Goal: Task Accomplishment & Management: Use online tool/utility

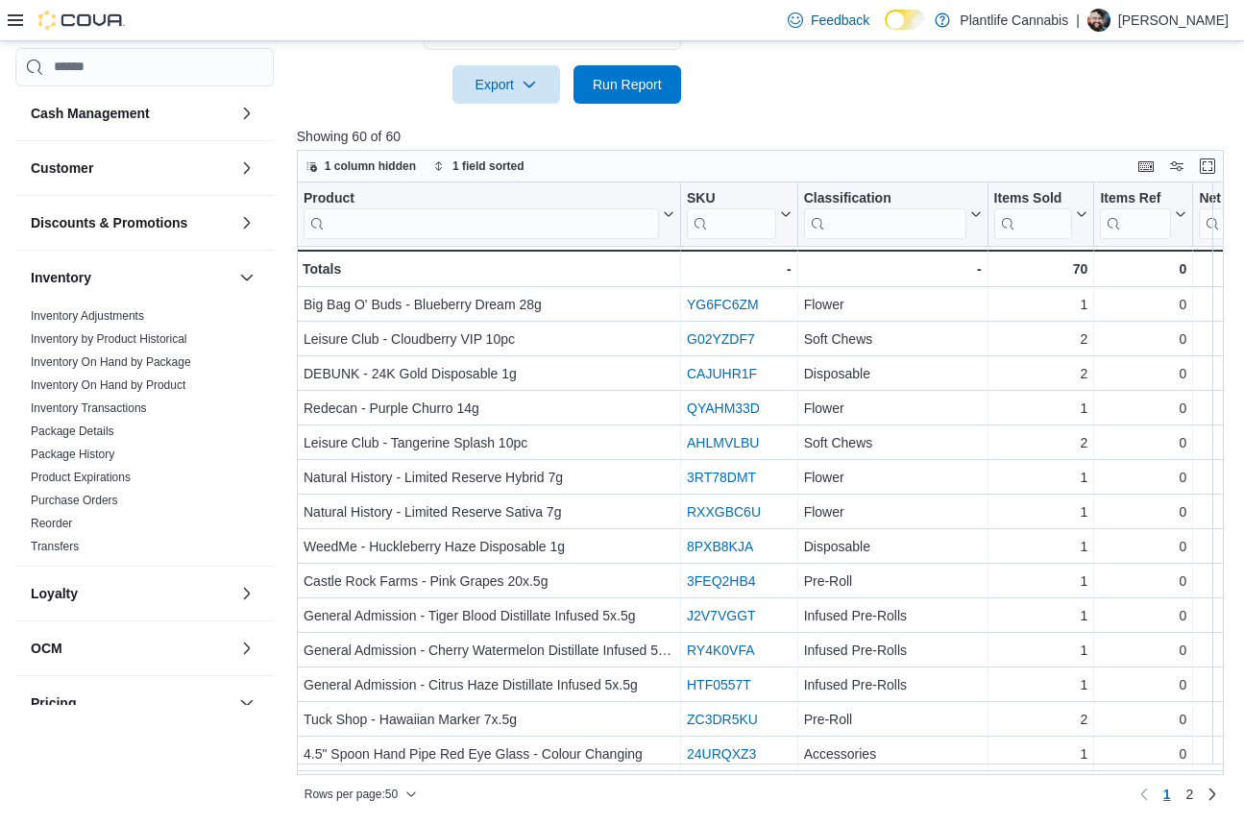
scroll to position [678, 0]
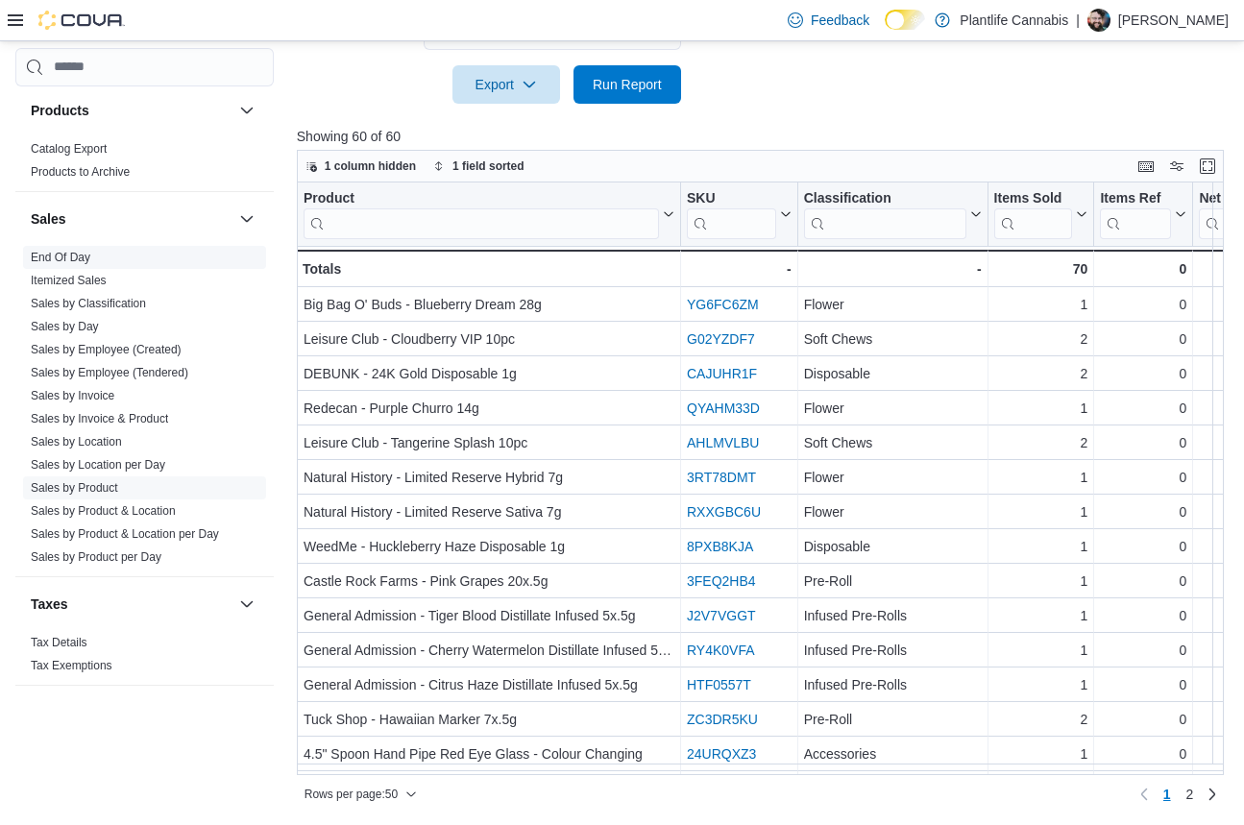
click at [71, 259] on link "End Of Day" at bounding box center [61, 257] width 60 height 13
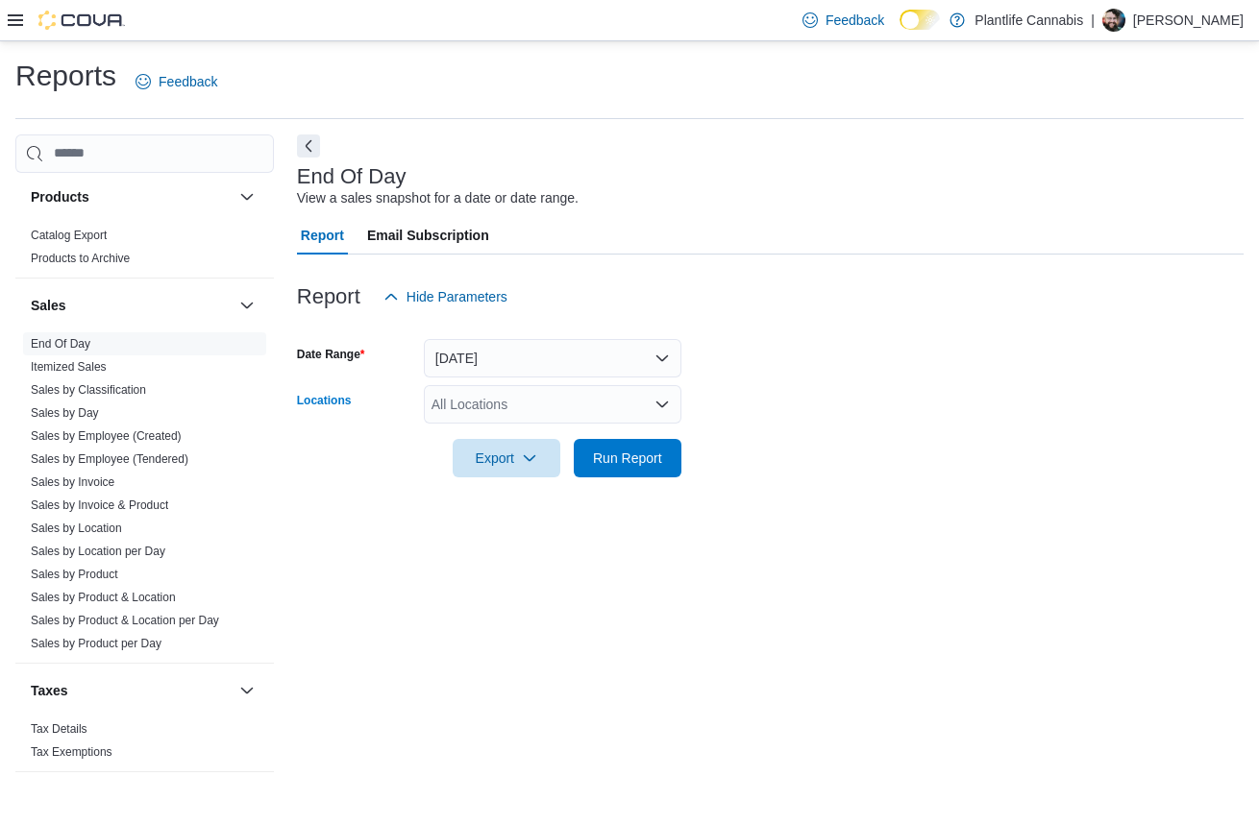
click at [473, 394] on div "All Locations" at bounding box center [553, 404] width 258 height 38
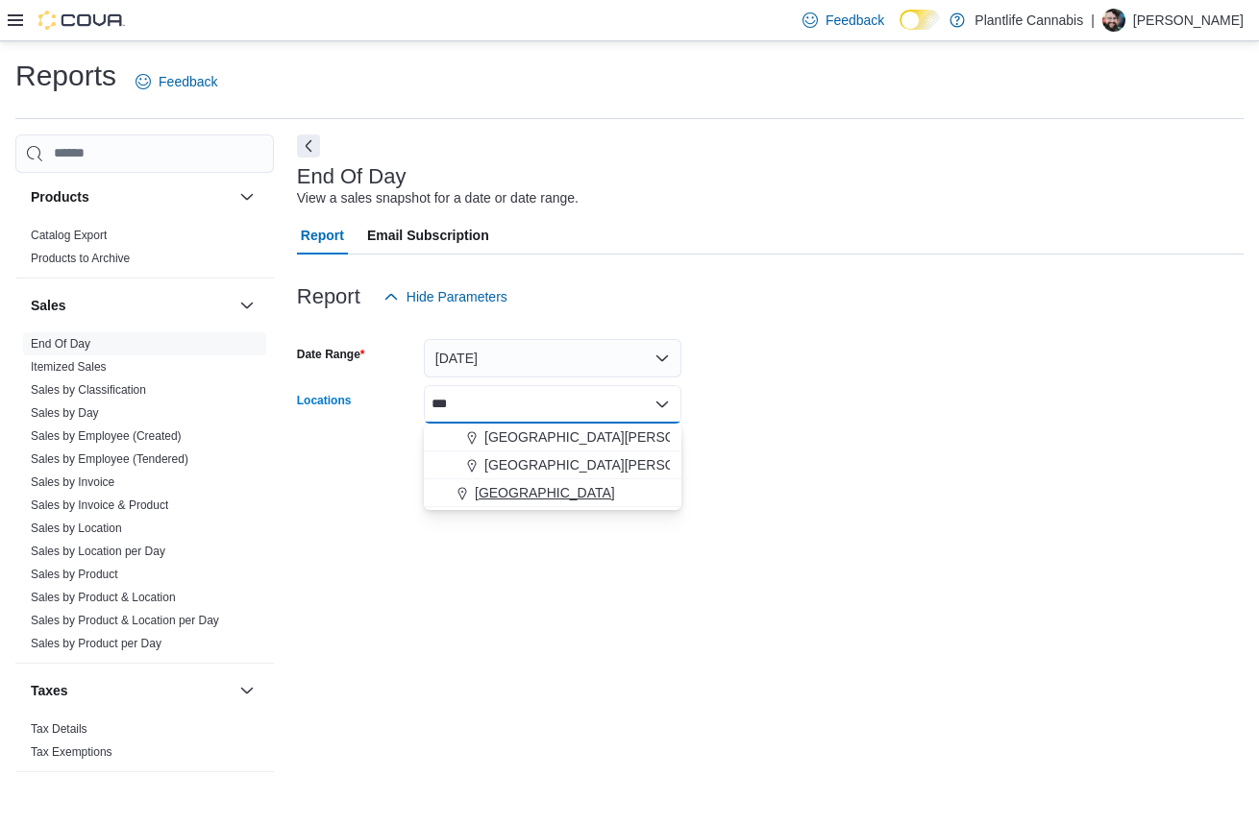
type input "***"
click at [489, 501] on span "[GEOGRAPHIC_DATA]" at bounding box center [545, 492] width 140 height 19
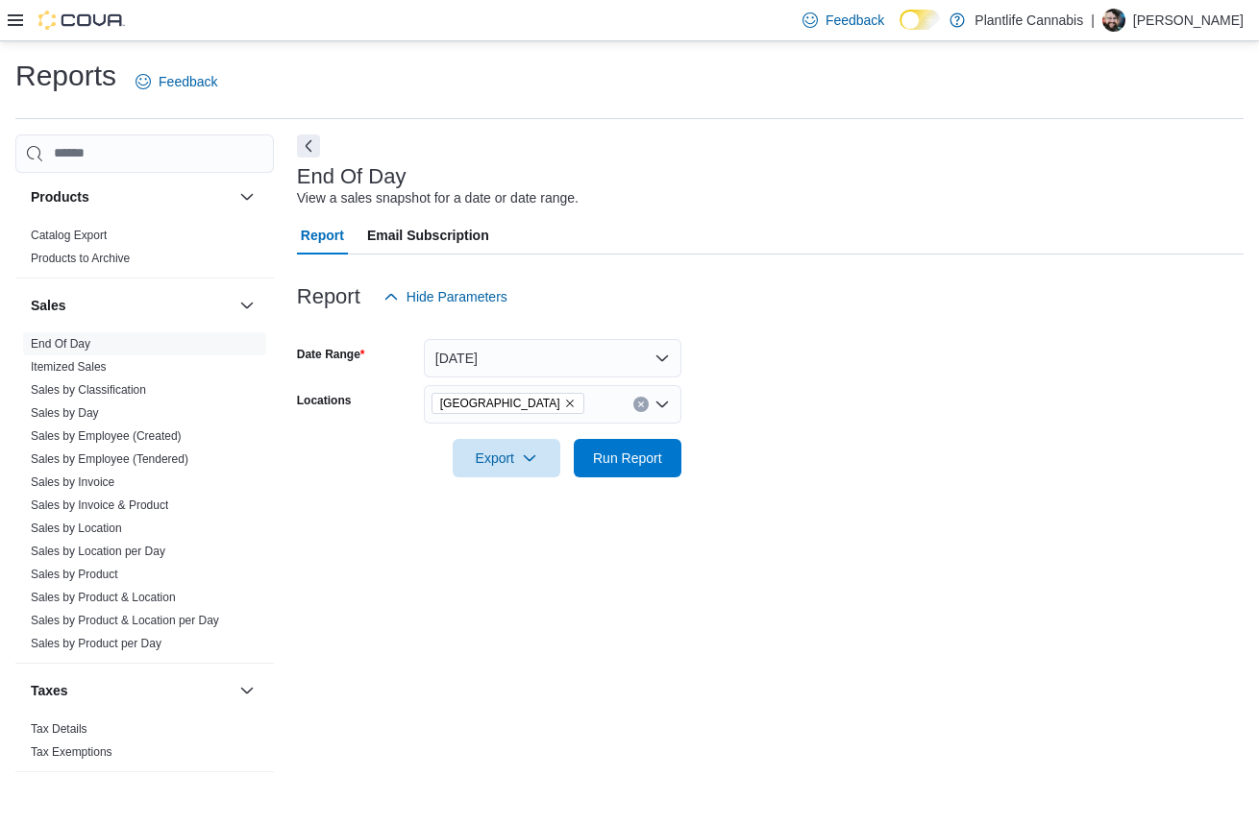
click at [859, 473] on form "Date Range [DATE] Locations [GEOGRAPHIC_DATA] Export Run Report" at bounding box center [770, 396] width 947 height 161
click at [626, 458] on span "Run Report" at bounding box center [627, 457] width 69 height 19
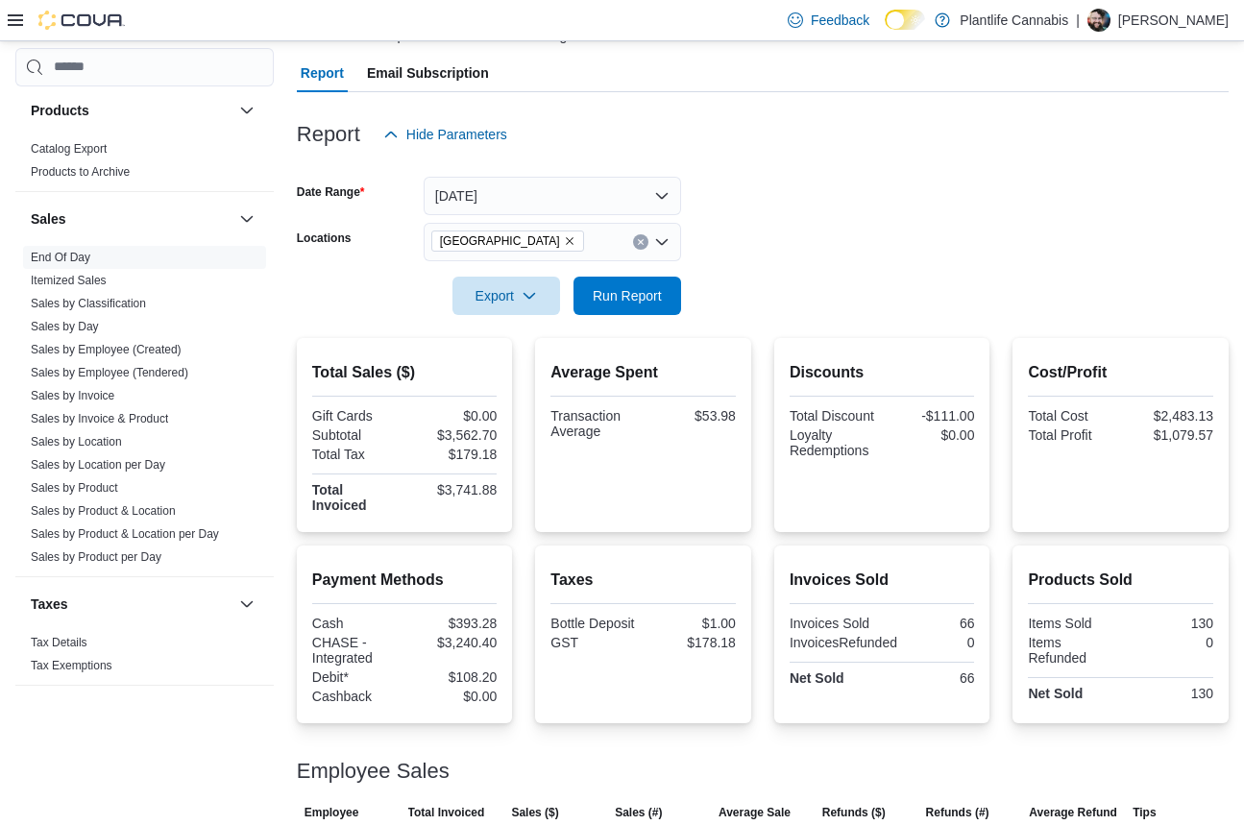
scroll to position [161, 0]
click at [465, 490] on div "$3,741.88" at bounding box center [452, 490] width 88 height 15
copy div "3,741.88"
click at [479, 642] on div "$3,240.40" at bounding box center [452, 643] width 88 height 15
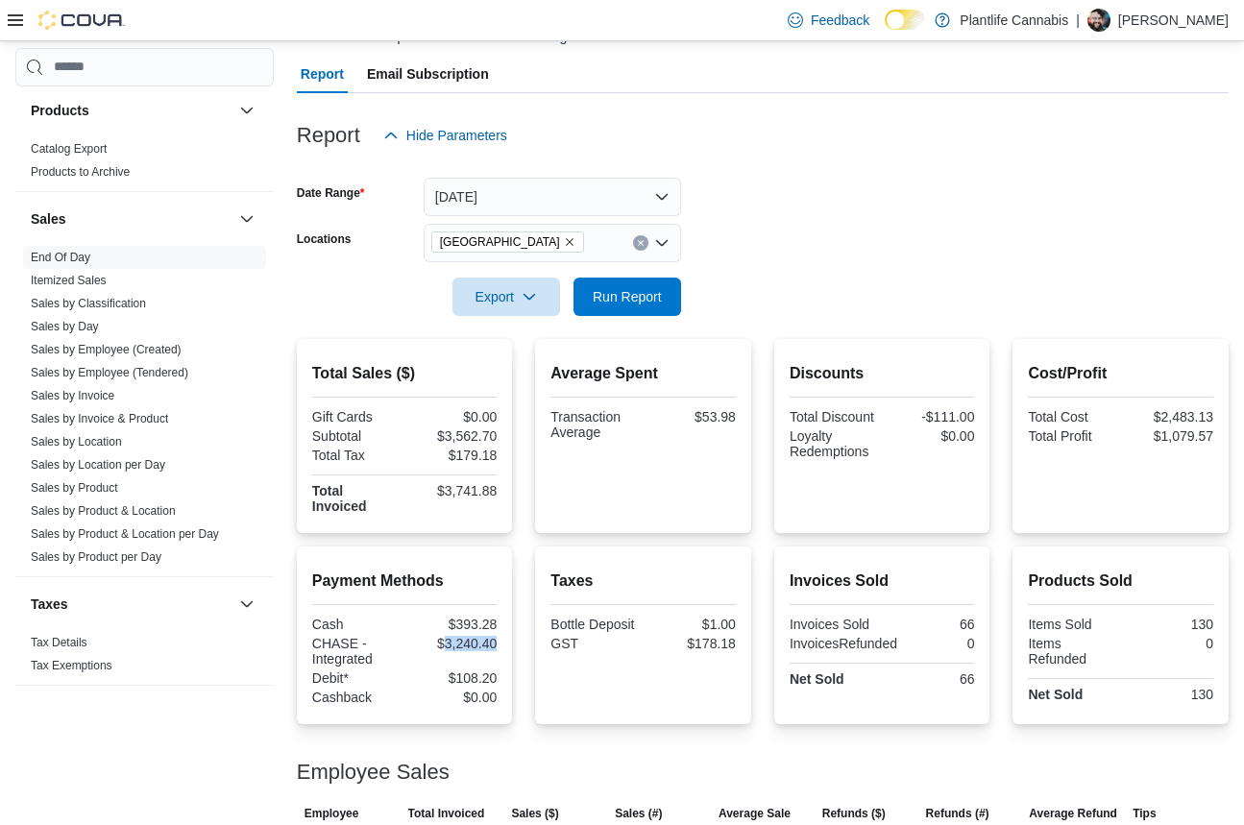
click at [479, 642] on div "$3,240.40" at bounding box center [452, 643] width 88 height 15
copy div "3,240.40"
click at [466, 679] on div "$108.20" at bounding box center [452, 678] width 88 height 15
copy div "108.20"
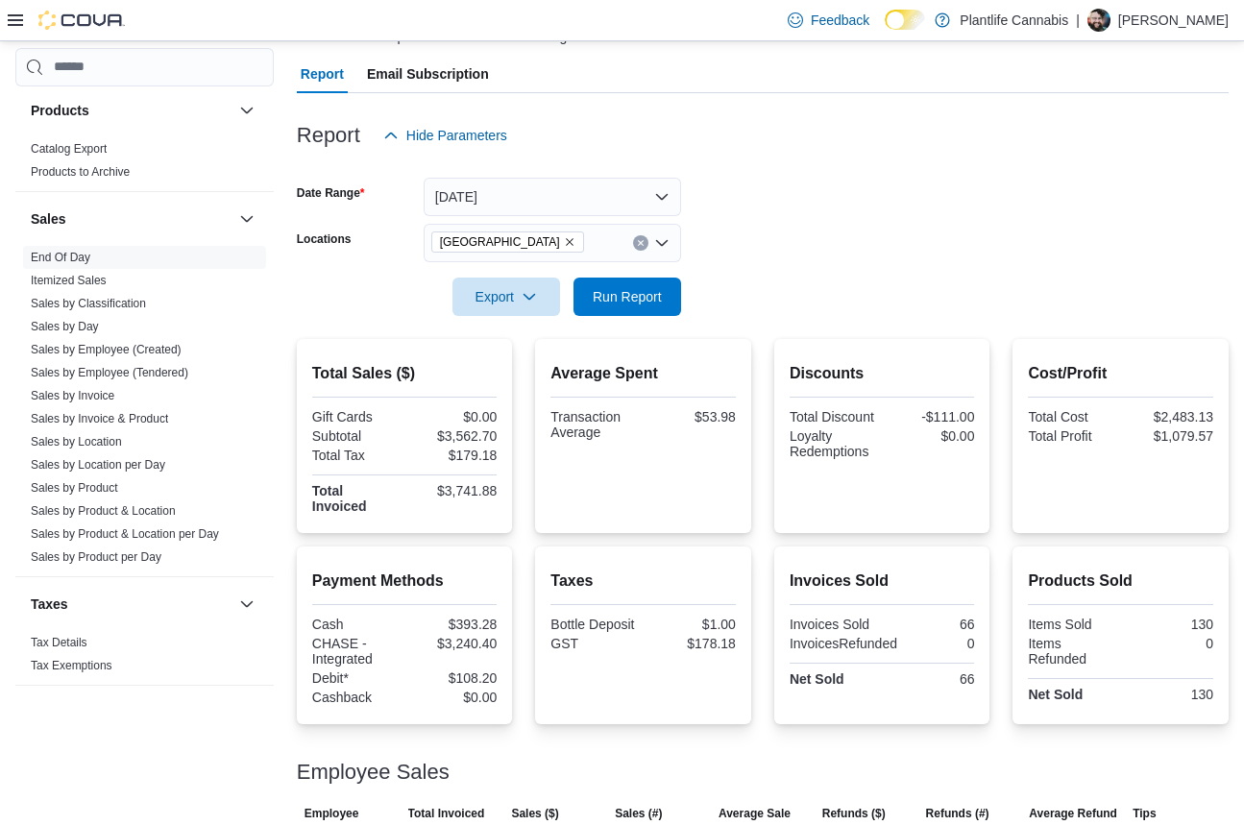
click at [464, 436] on div "$3,562.70" at bounding box center [452, 436] width 88 height 15
click at [463, 436] on div "$3,562.70" at bounding box center [452, 436] width 88 height 15
copy div "3,562.70"
click at [469, 439] on div "$3,562.70" at bounding box center [452, 436] width 88 height 15
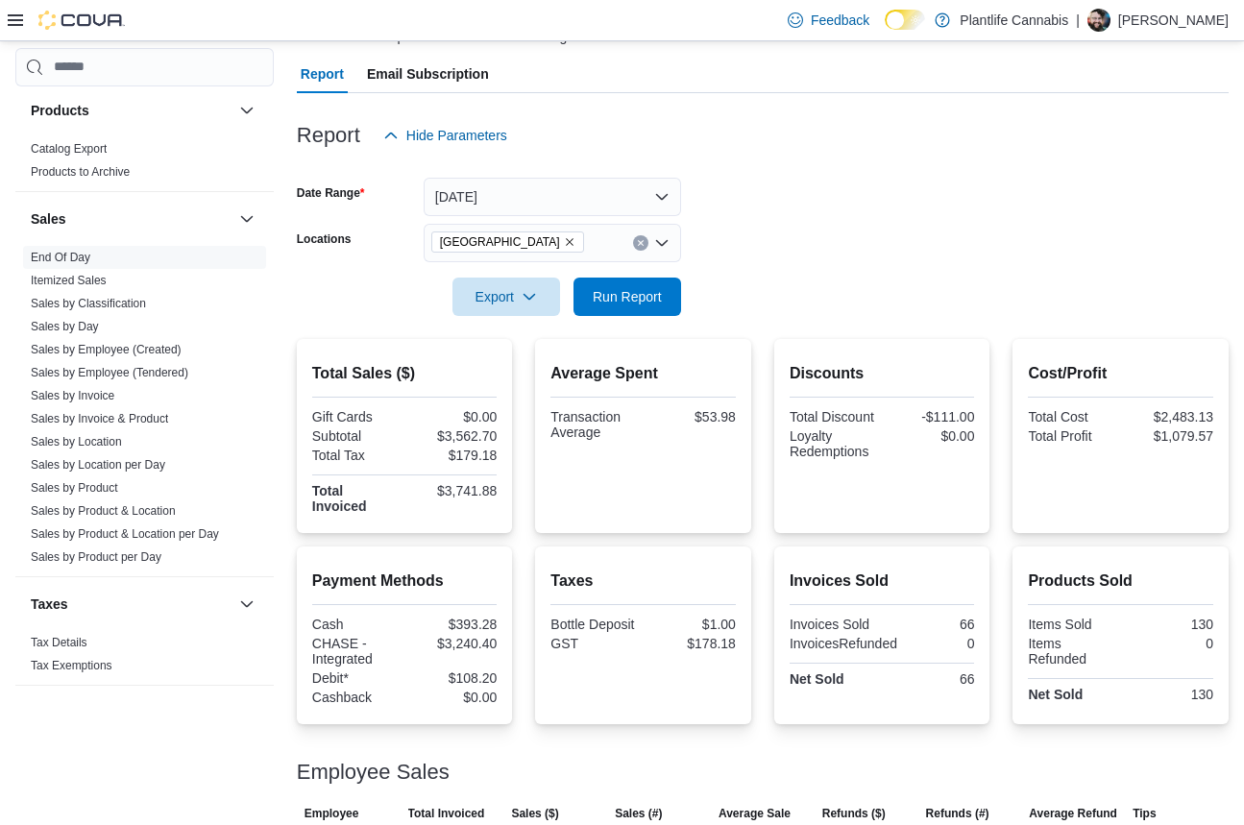
click at [723, 416] on div "$53.98" at bounding box center [692, 416] width 88 height 15
copy div "53.98"
click at [76, 393] on link "Sales by Invoice" at bounding box center [73, 395] width 84 height 13
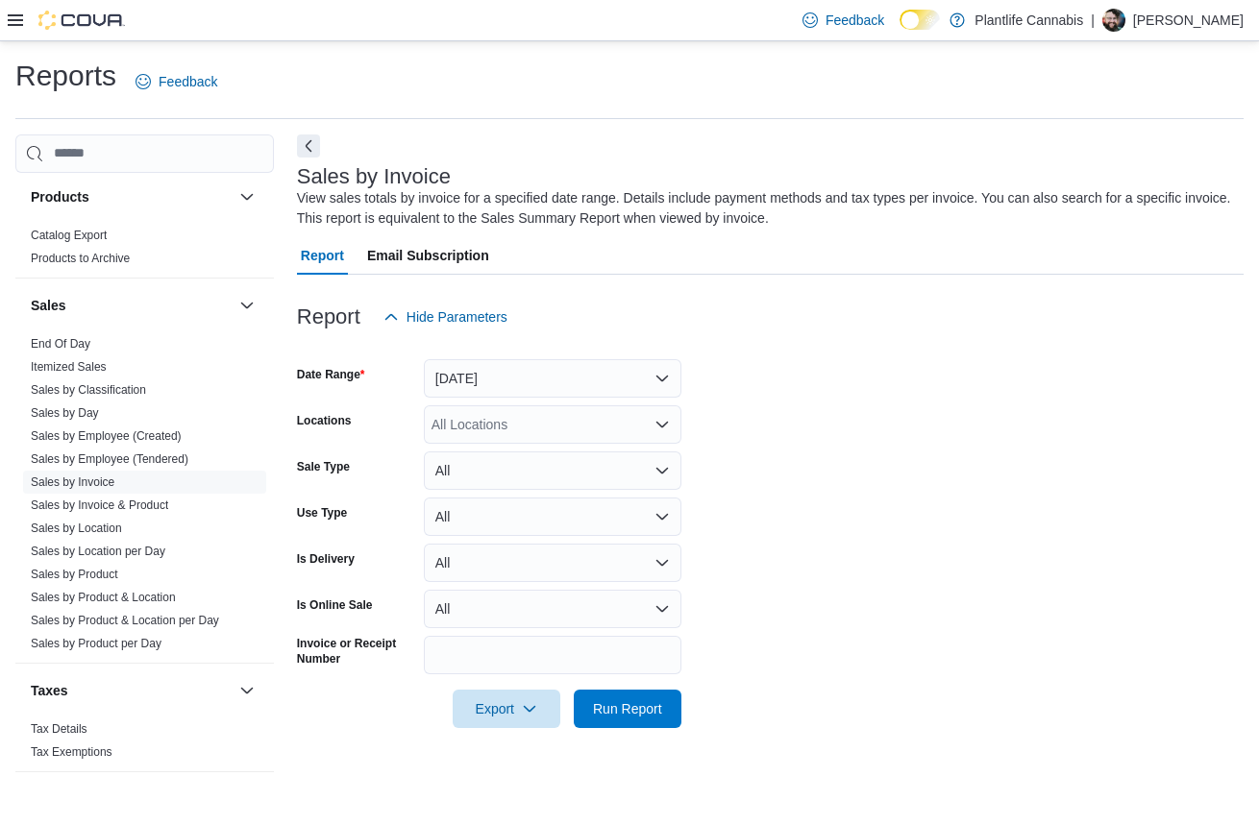
click at [499, 432] on div "All Locations" at bounding box center [553, 425] width 258 height 38
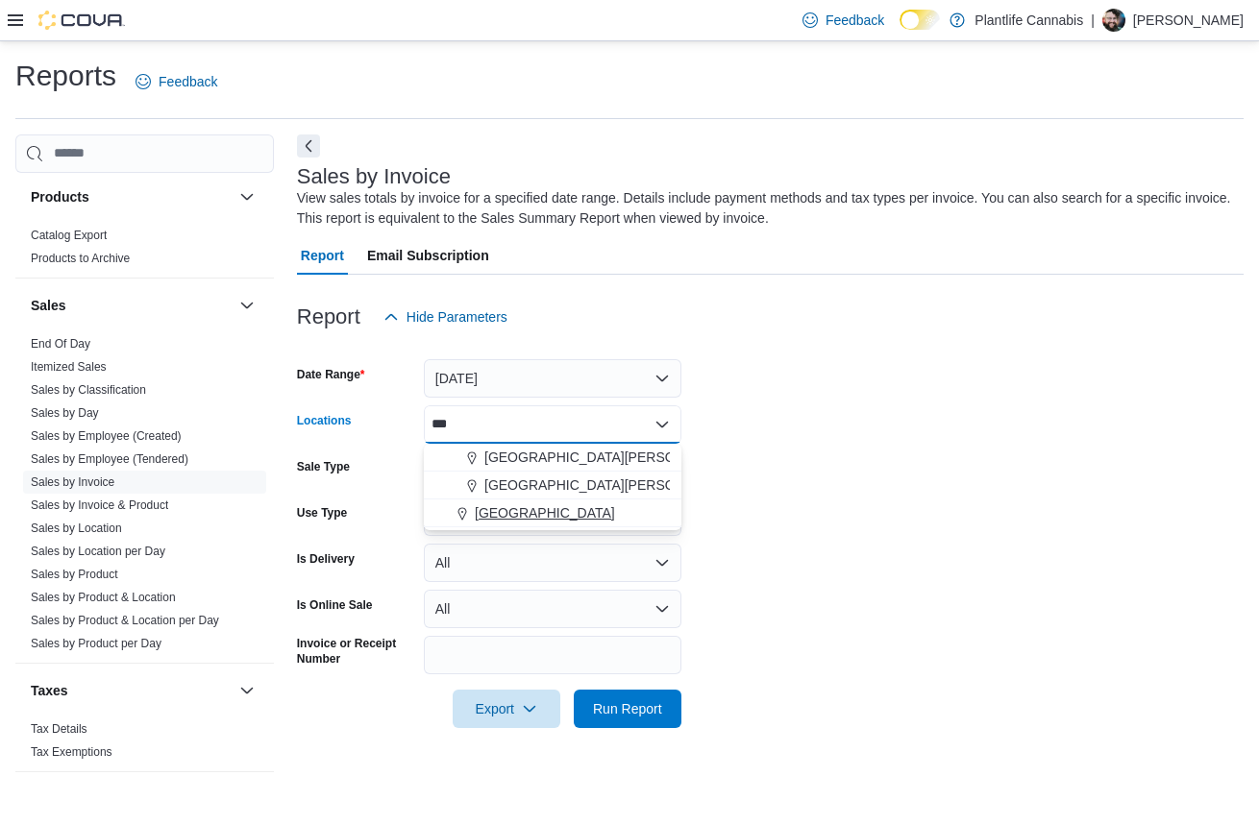
type input "***"
click at [557, 507] on span "[GEOGRAPHIC_DATA]" at bounding box center [545, 513] width 140 height 19
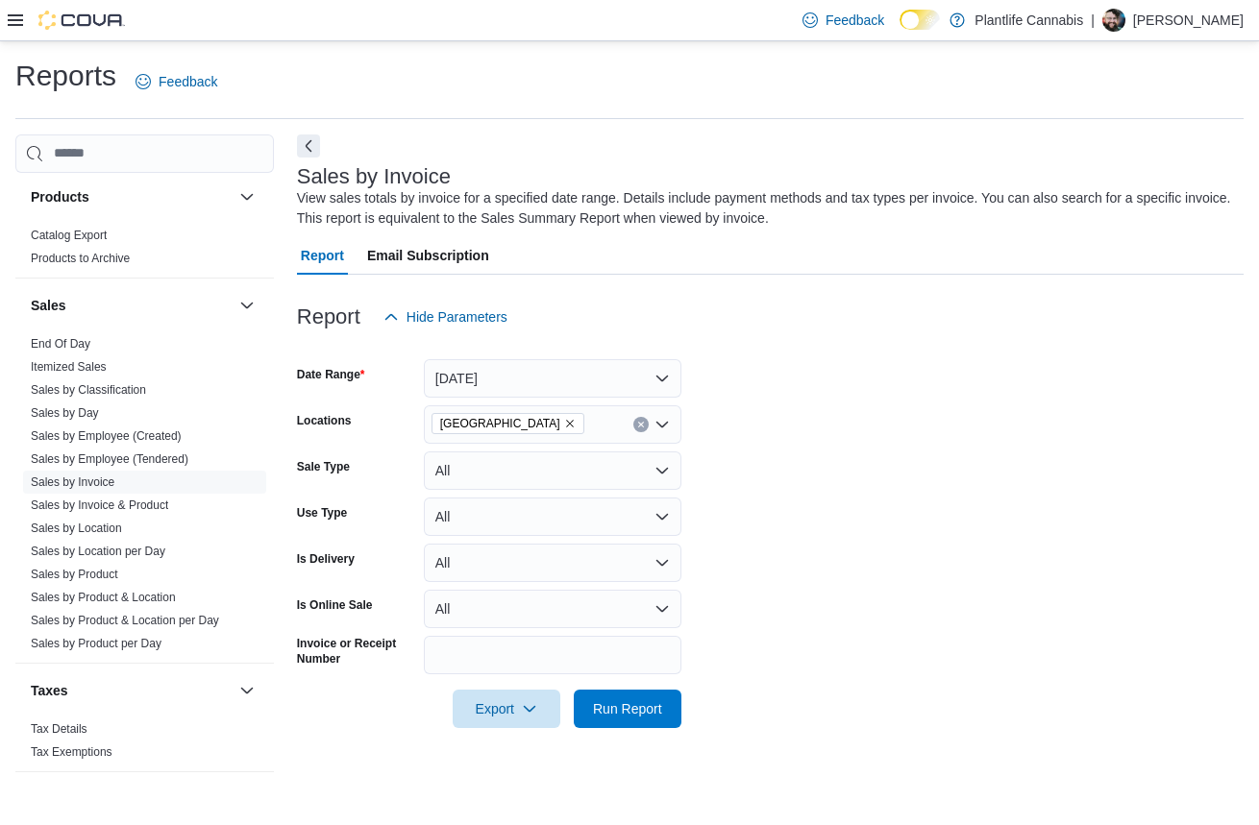
click at [783, 474] on form "Date Range [DATE] Locations Fort [GEOGRAPHIC_DATA] Sale Type All Use Type All I…" at bounding box center [770, 532] width 947 height 392
click at [615, 377] on button "[DATE]" at bounding box center [553, 378] width 258 height 38
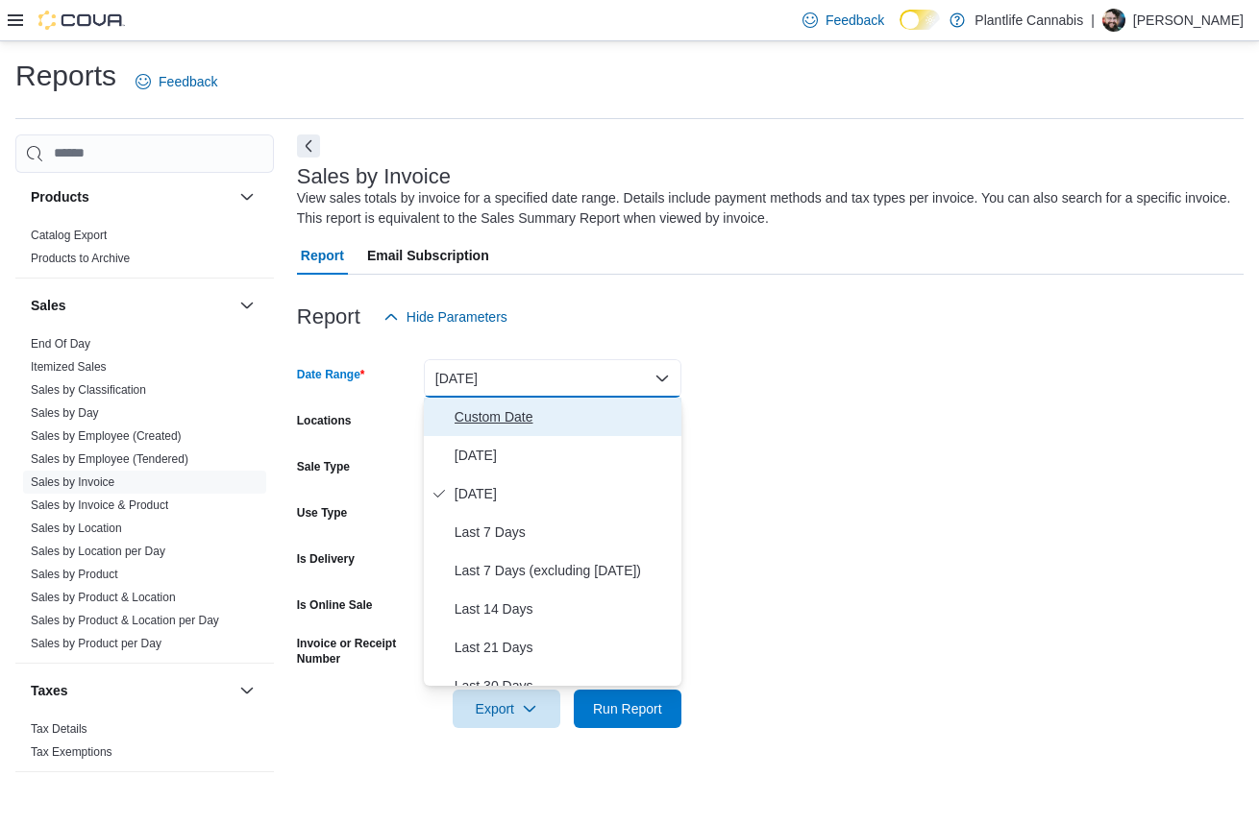
click at [543, 418] on span "Custom Date" at bounding box center [564, 417] width 219 height 23
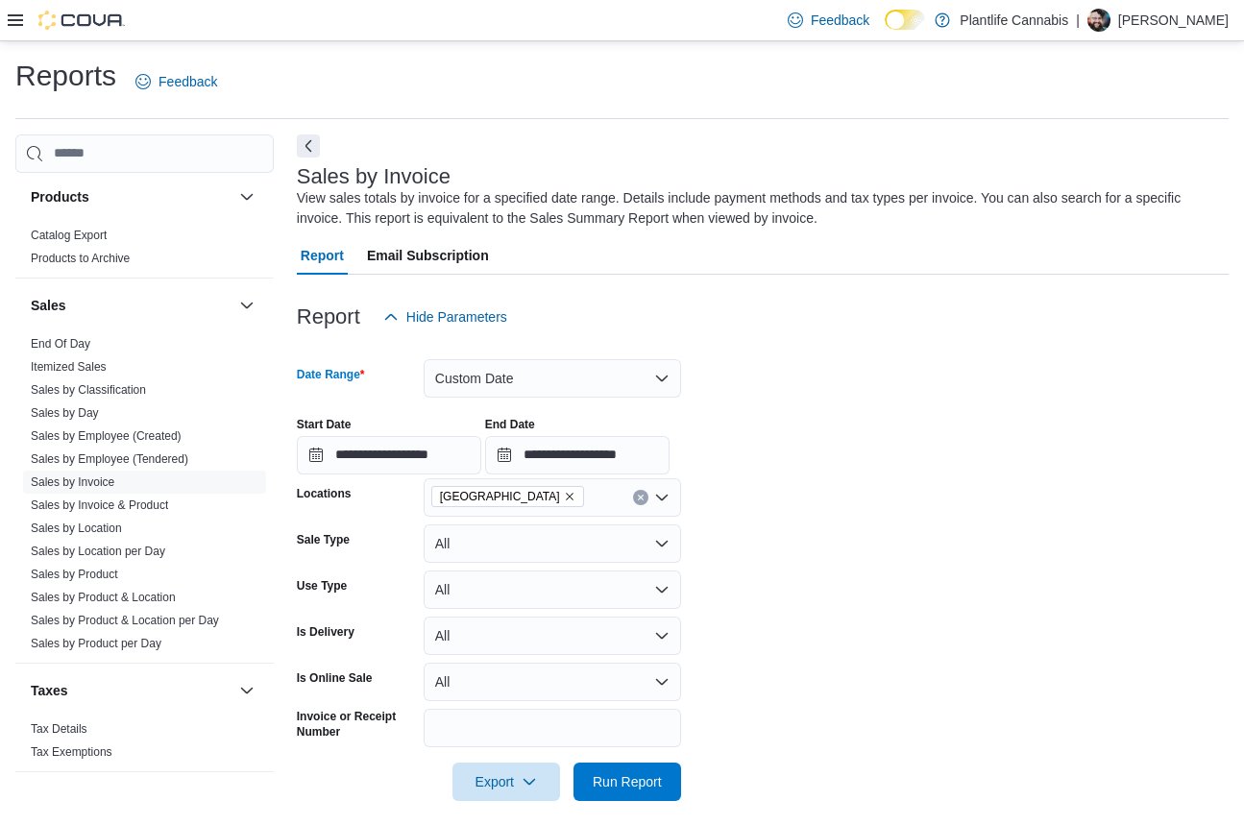
click at [814, 432] on div "**********" at bounding box center [763, 438] width 932 height 73
click at [588, 374] on button "Custom Date" at bounding box center [553, 378] width 258 height 38
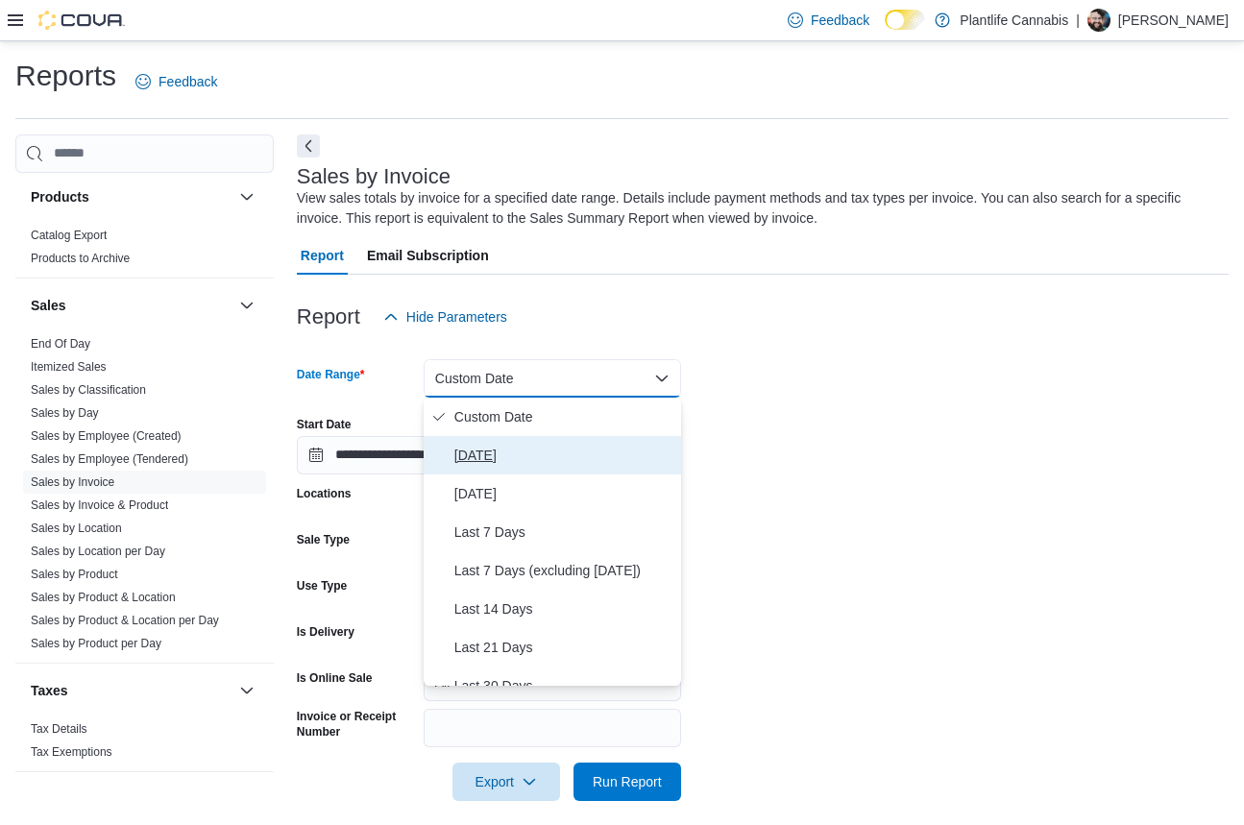
click at [463, 452] on span "[DATE]" at bounding box center [564, 455] width 219 height 23
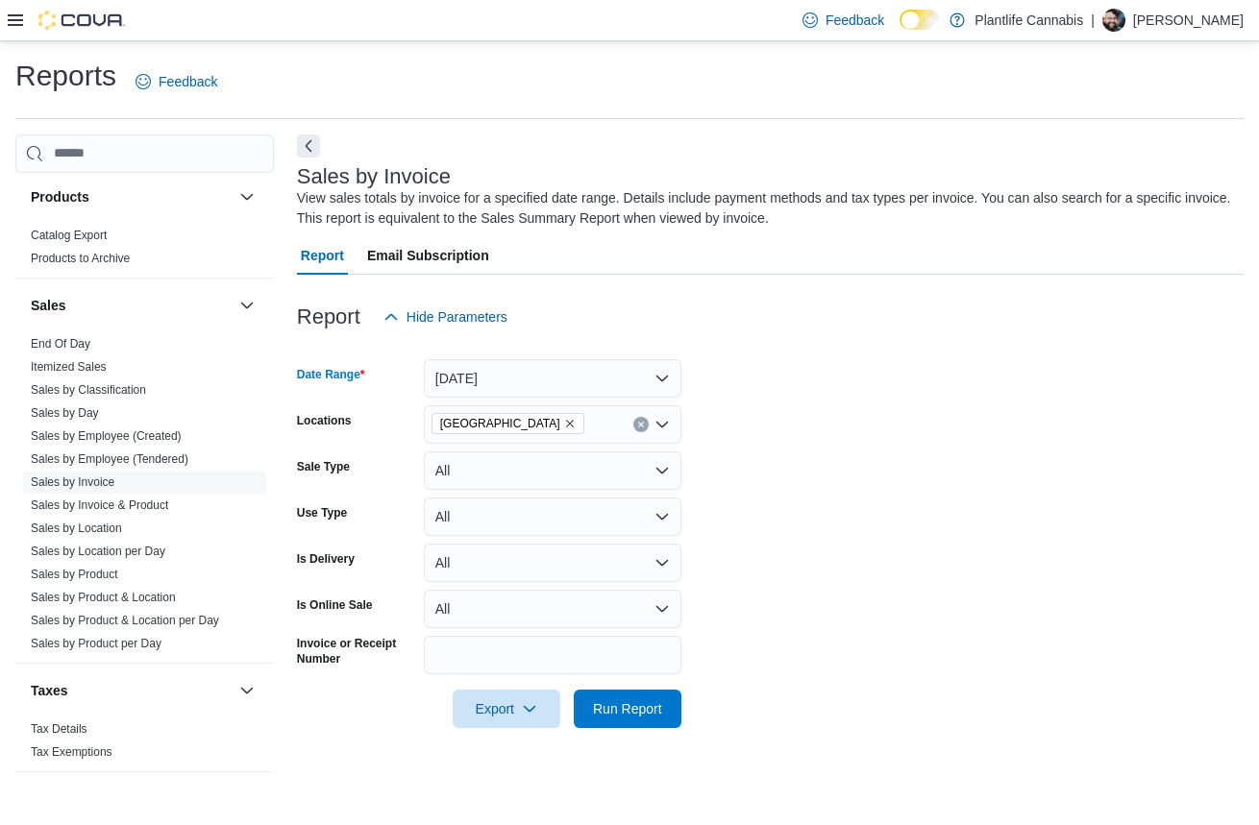
click at [790, 546] on form "Date Range [DATE] Locations Fort [GEOGRAPHIC_DATA] Sale Type All Use Type All I…" at bounding box center [770, 532] width 947 height 392
click at [94, 454] on link "Sales by Employee (Tendered)" at bounding box center [110, 459] width 158 height 13
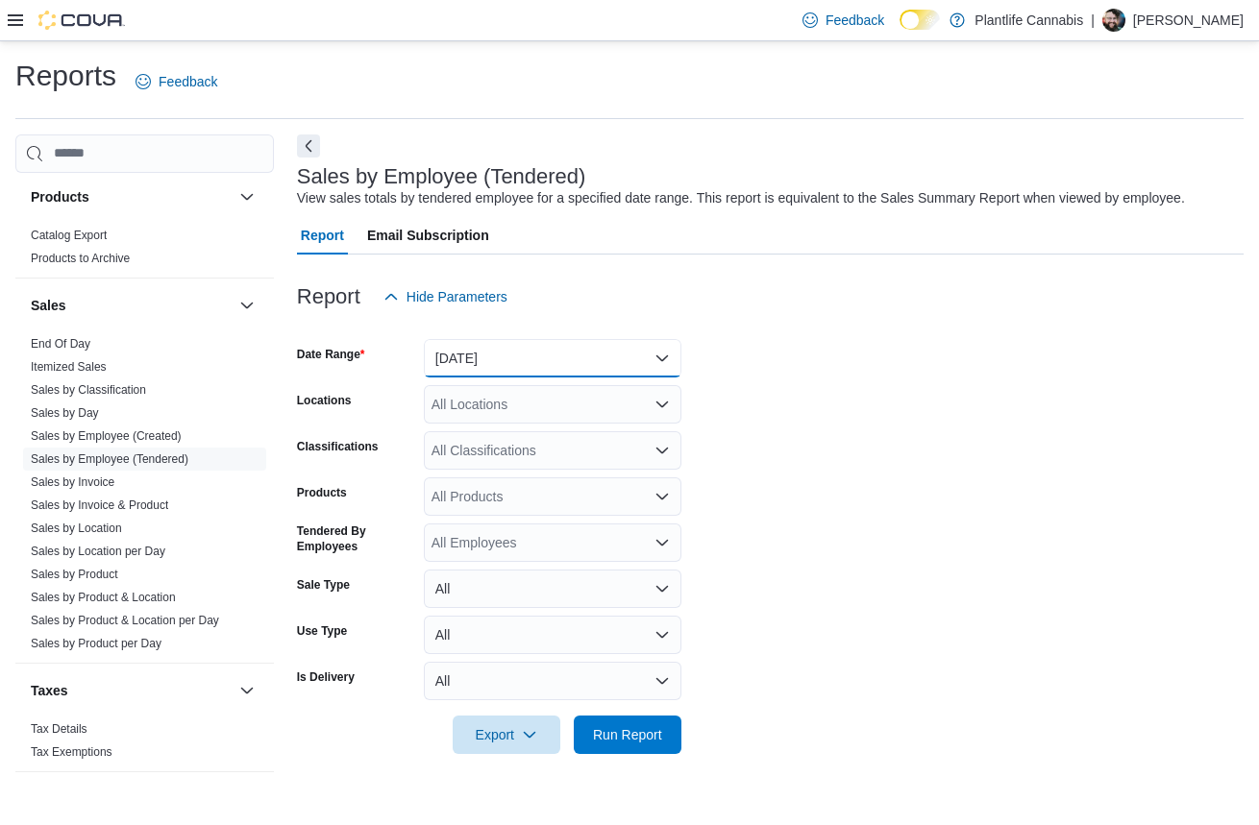
click at [538, 357] on button "[DATE]" at bounding box center [553, 358] width 258 height 38
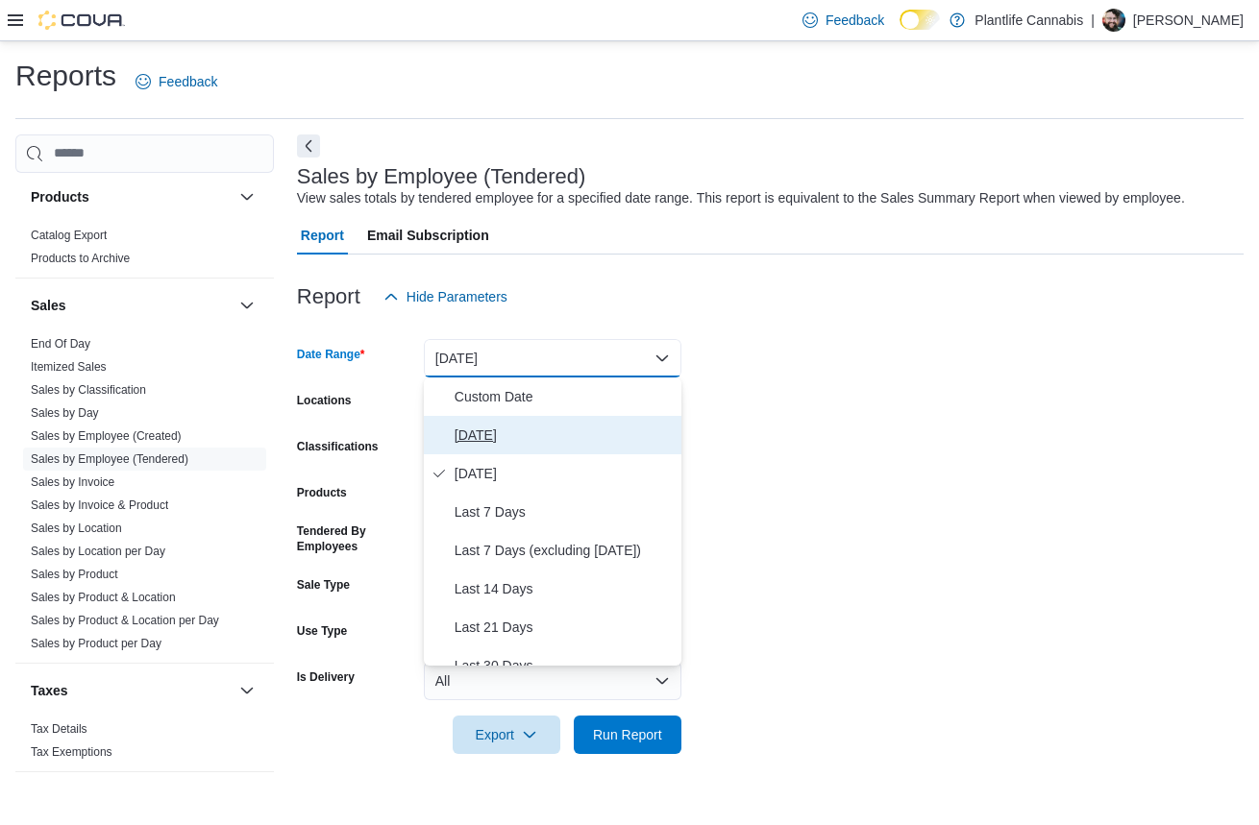
click at [484, 435] on span "[DATE]" at bounding box center [564, 435] width 219 height 23
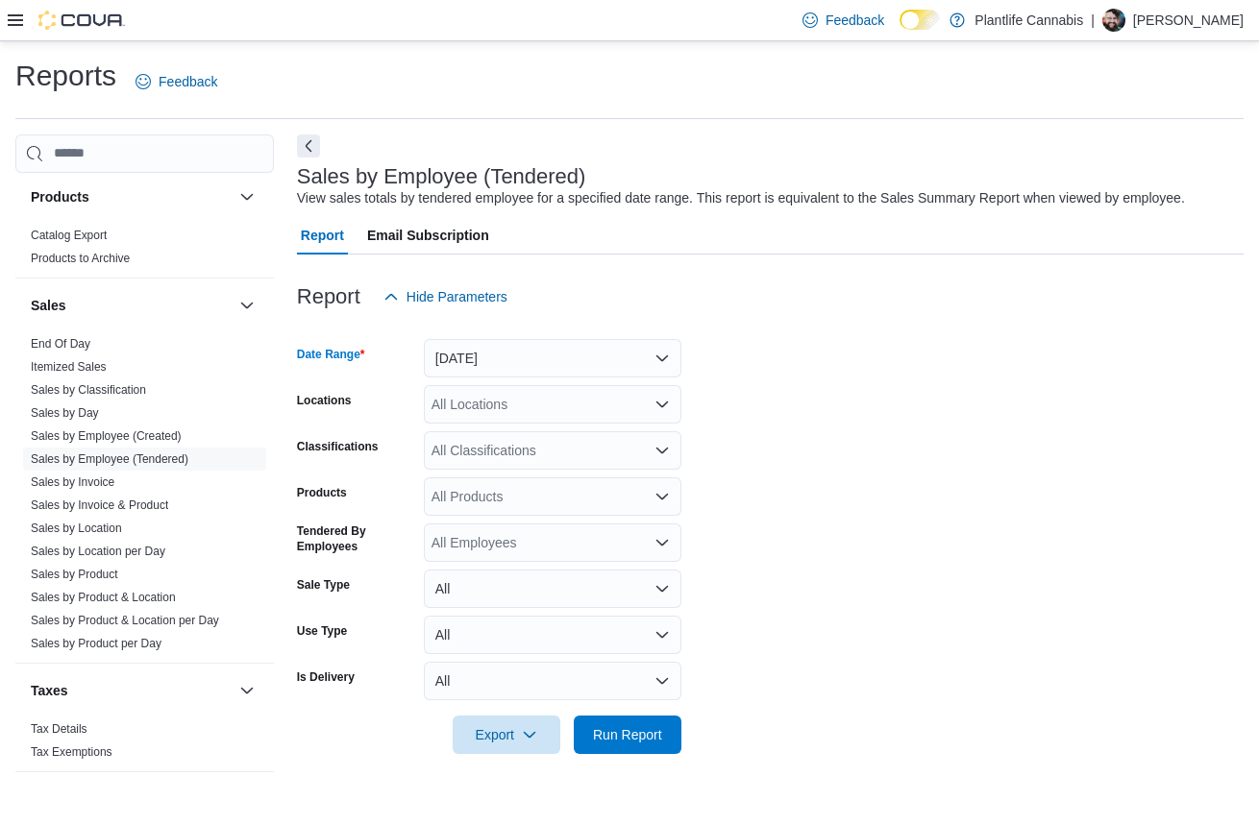
click at [491, 403] on div "All Locations" at bounding box center [553, 404] width 258 height 38
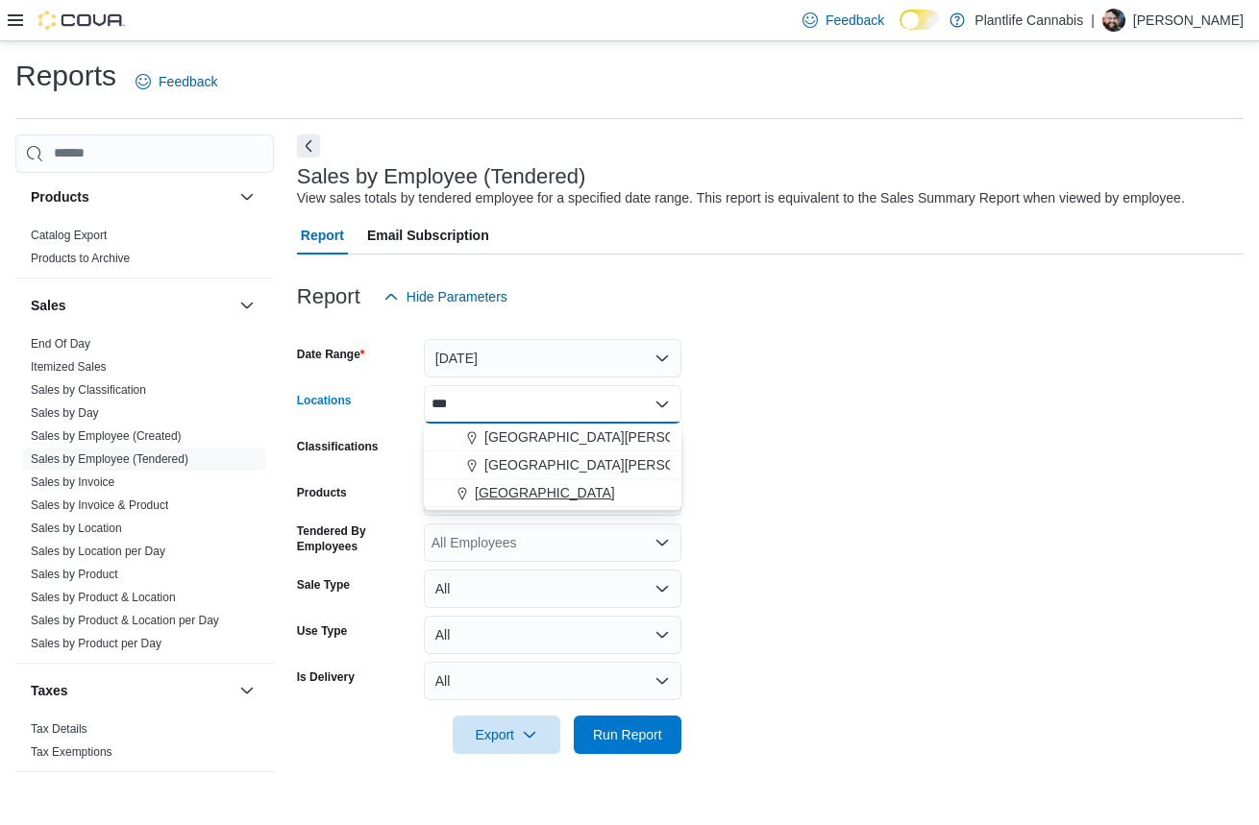
type input "***"
click at [545, 498] on span "[GEOGRAPHIC_DATA]" at bounding box center [545, 492] width 140 height 19
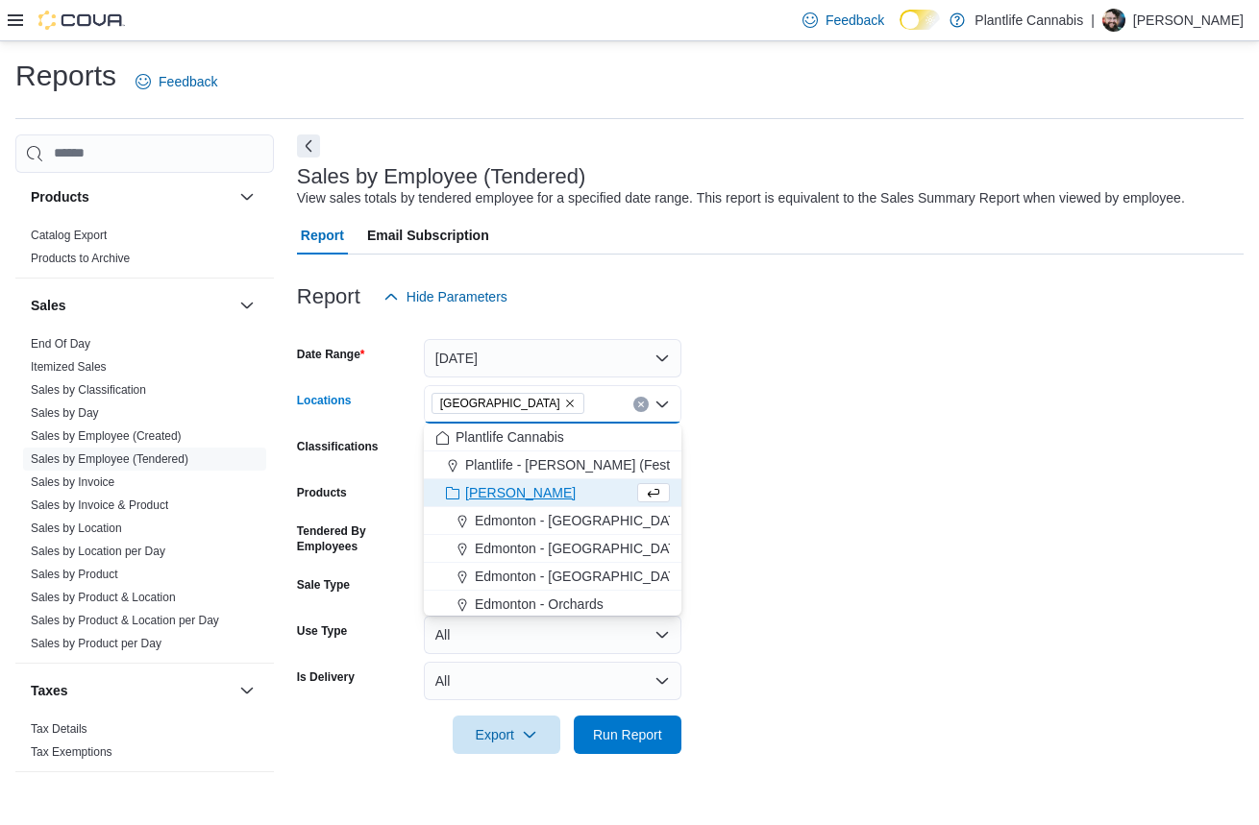
click at [737, 492] on form "Date Range [DATE] Locations [GEOGRAPHIC_DATA] Combo box. Selected. [GEOGRAPHIC_…" at bounding box center [770, 535] width 947 height 438
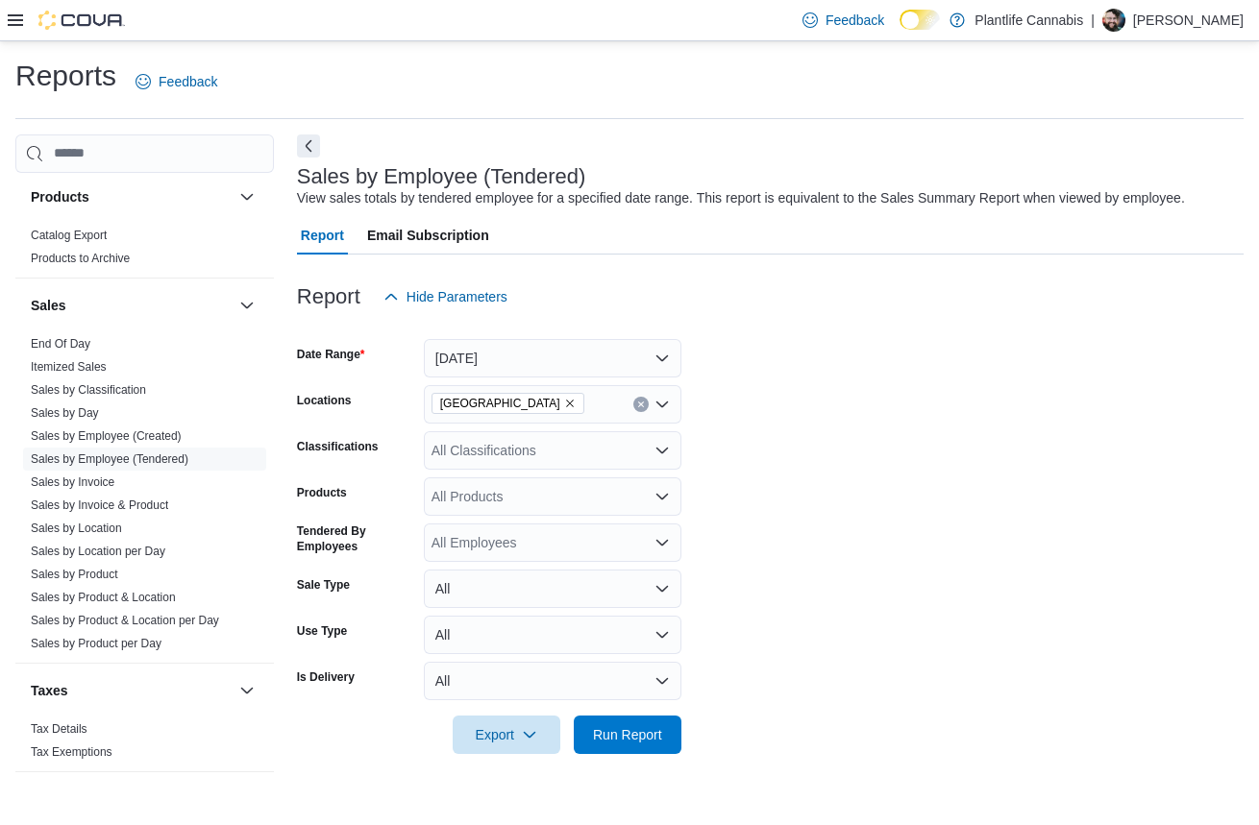
click at [507, 444] on div "All Classifications" at bounding box center [553, 450] width 258 height 38
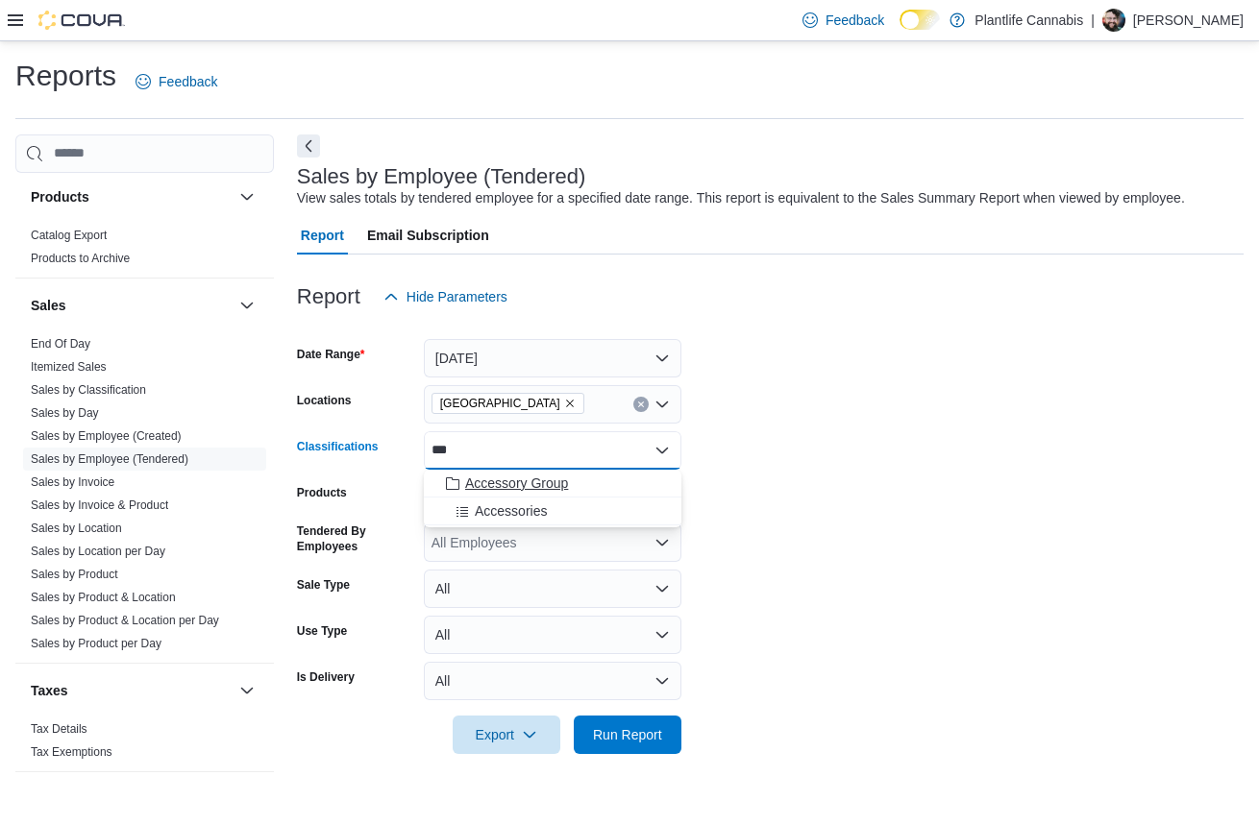
type input "***"
click at [505, 480] on span "Accessory Group" at bounding box center [516, 483] width 103 height 19
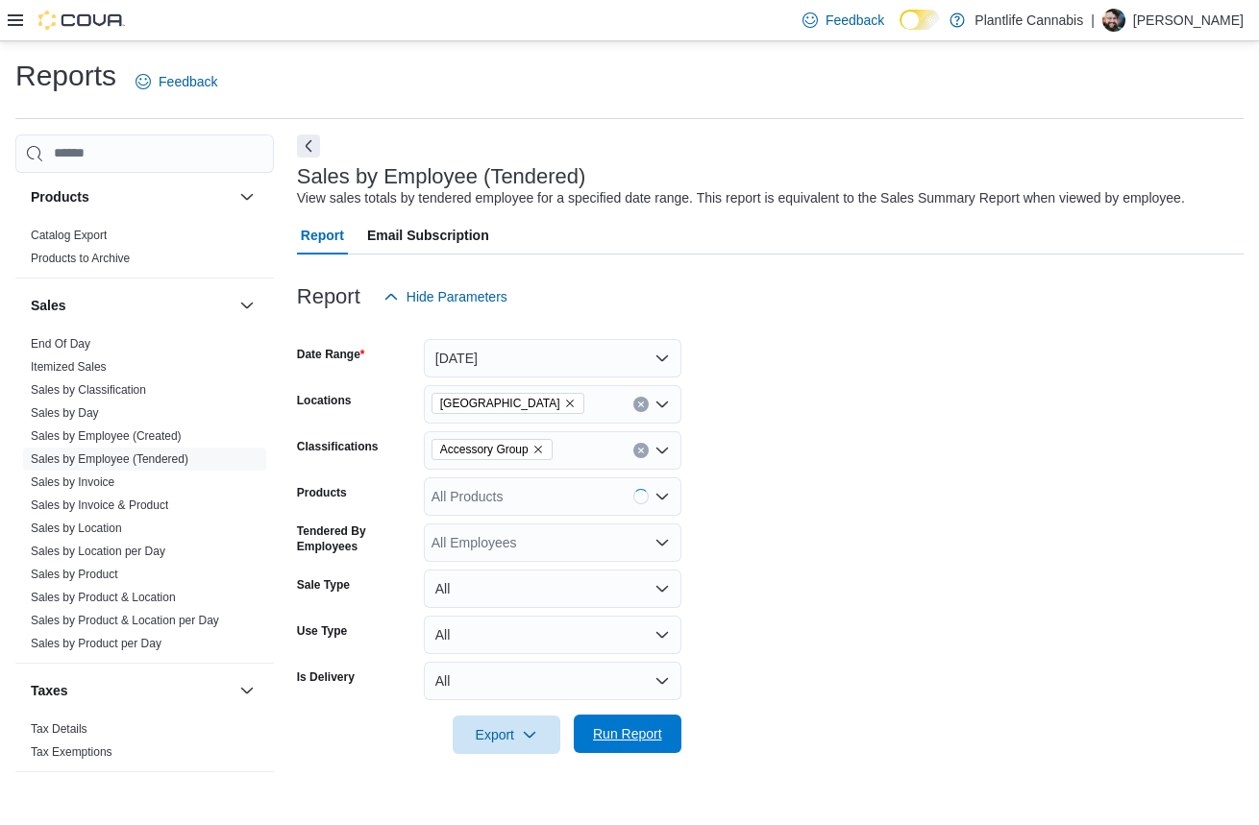
click at [603, 743] on span "Run Report" at bounding box center [627, 734] width 69 height 19
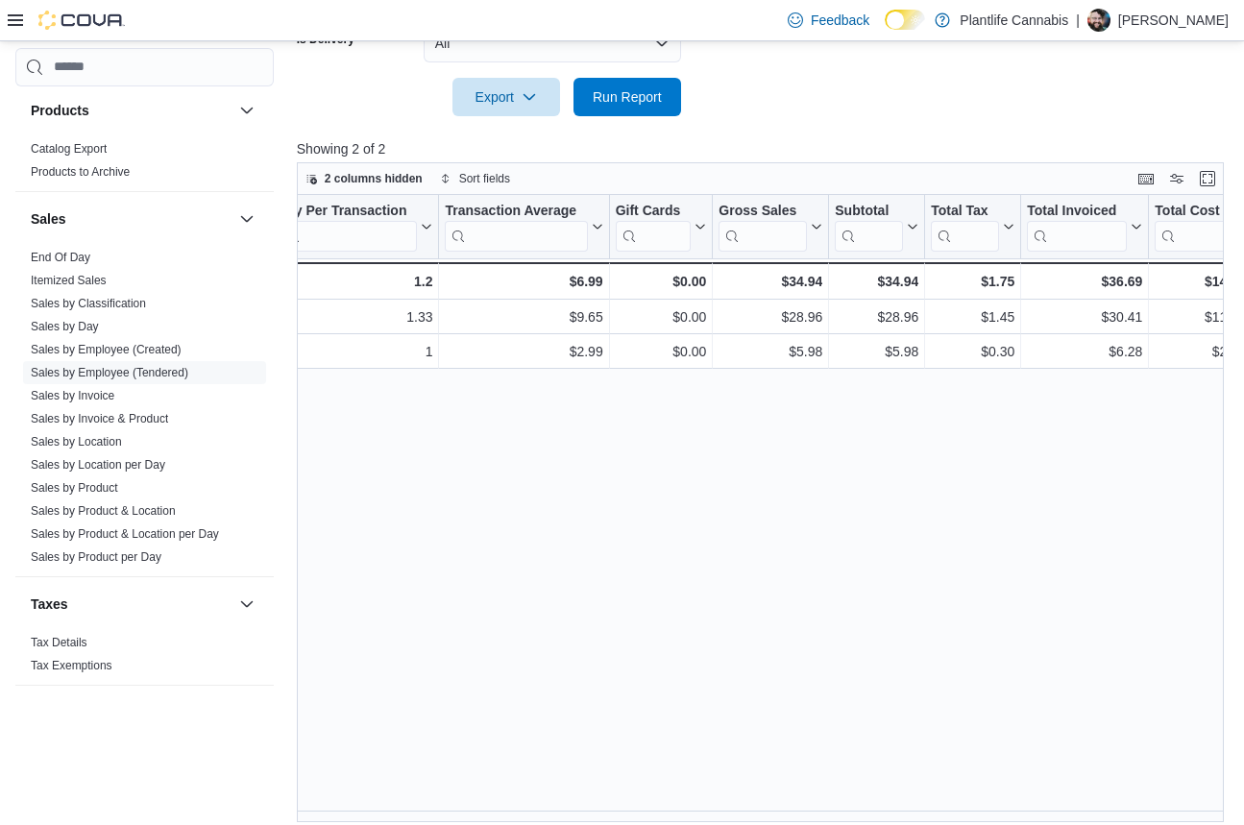
scroll to position [651, 0]
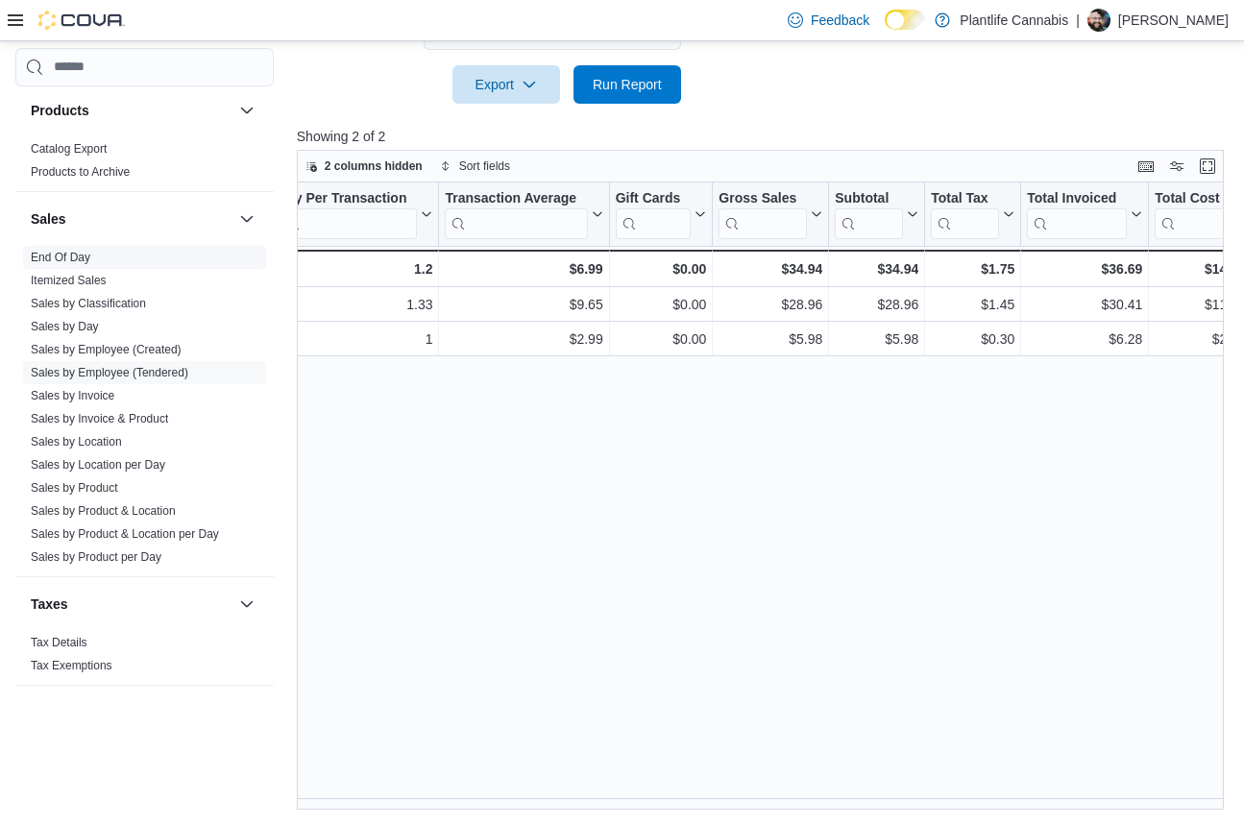
click at [68, 258] on link "End Of Day" at bounding box center [61, 257] width 60 height 13
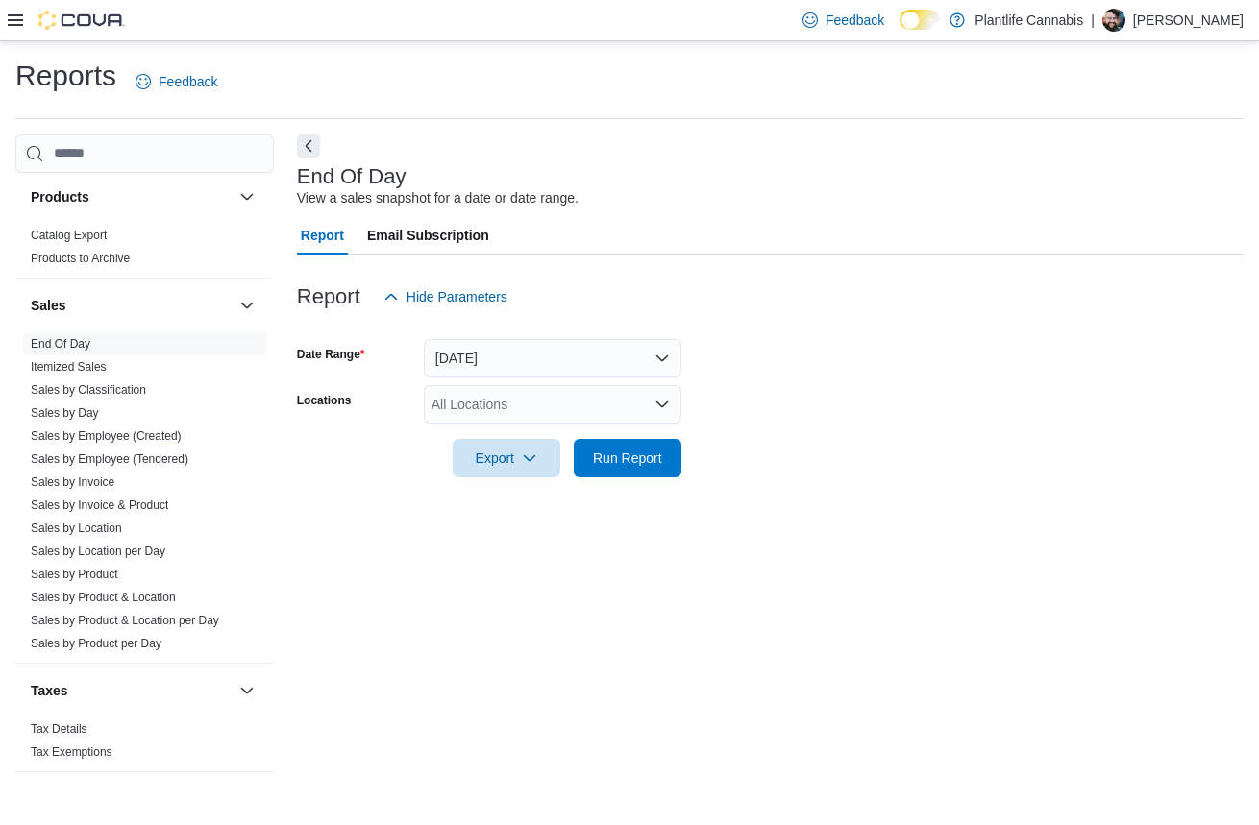
click at [495, 417] on div "All Locations" at bounding box center [553, 404] width 258 height 38
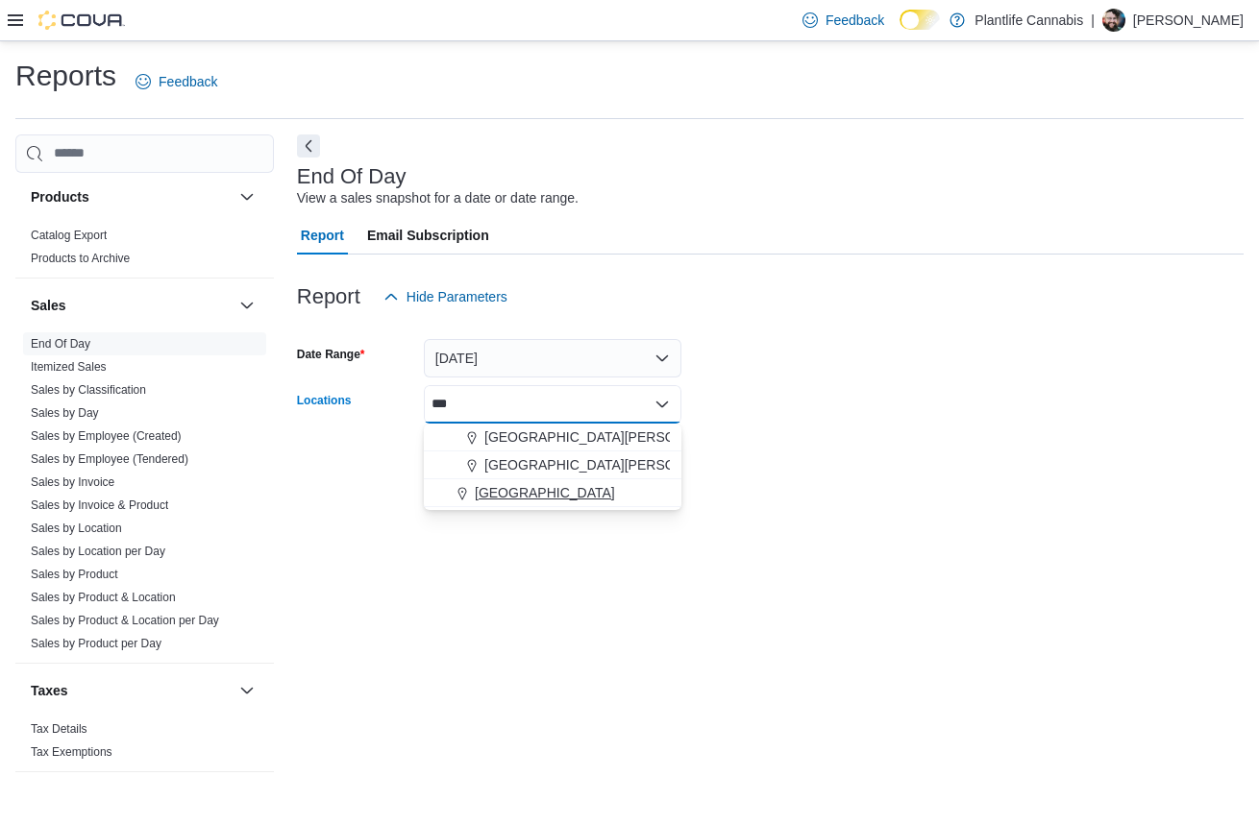
type input "***"
click at [528, 492] on span "[GEOGRAPHIC_DATA]" at bounding box center [545, 492] width 140 height 19
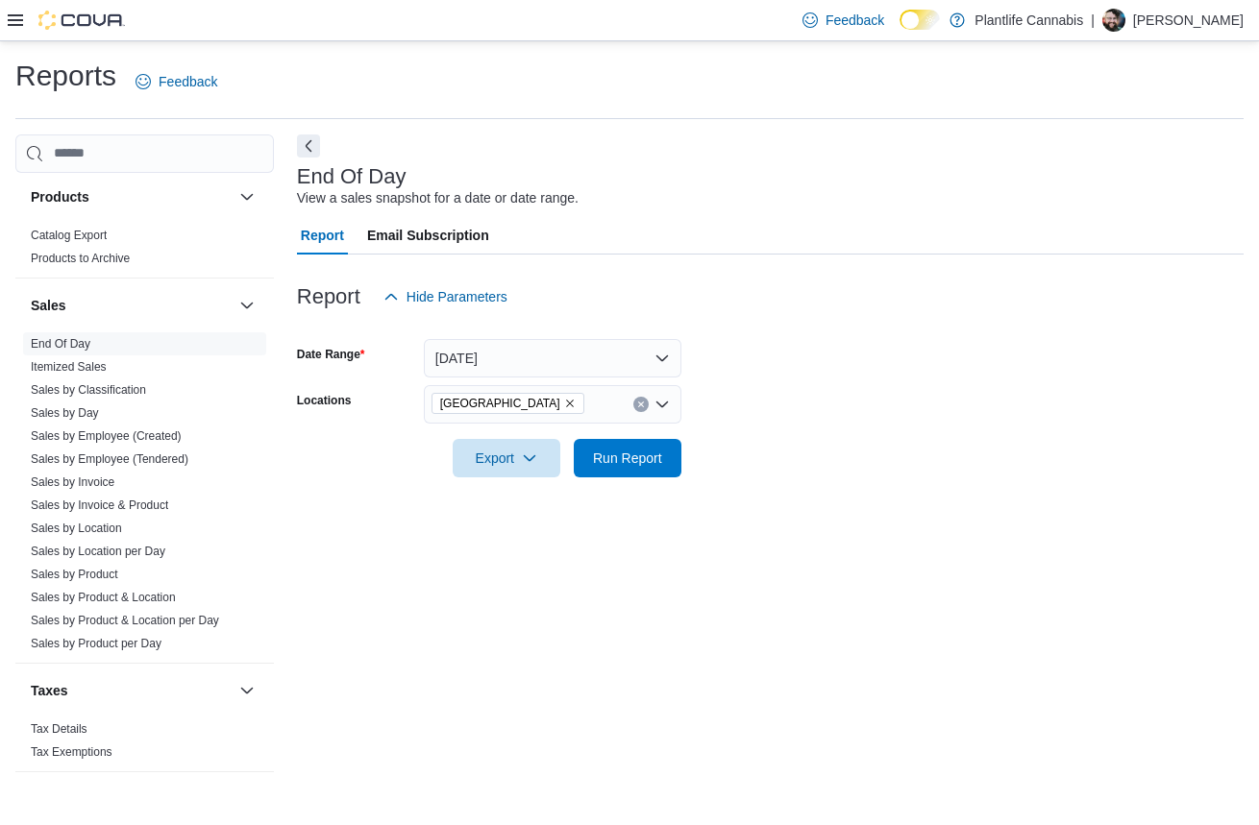
click at [796, 478] on div at bounding box center [770, 489] width 947 height 23
click at [582, 451] on button "Run Report" at bounding box center [628, 457] width 108 height 38
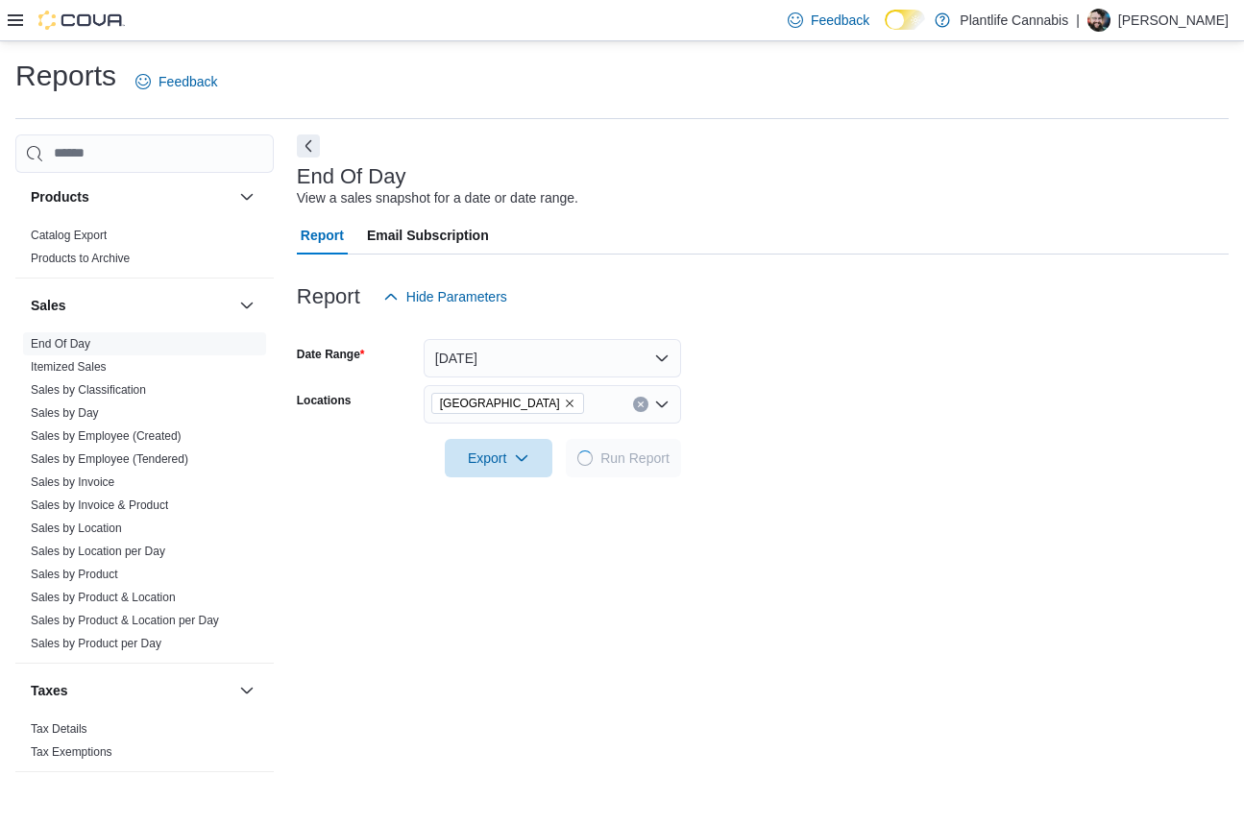
scroll to position [300, 0]
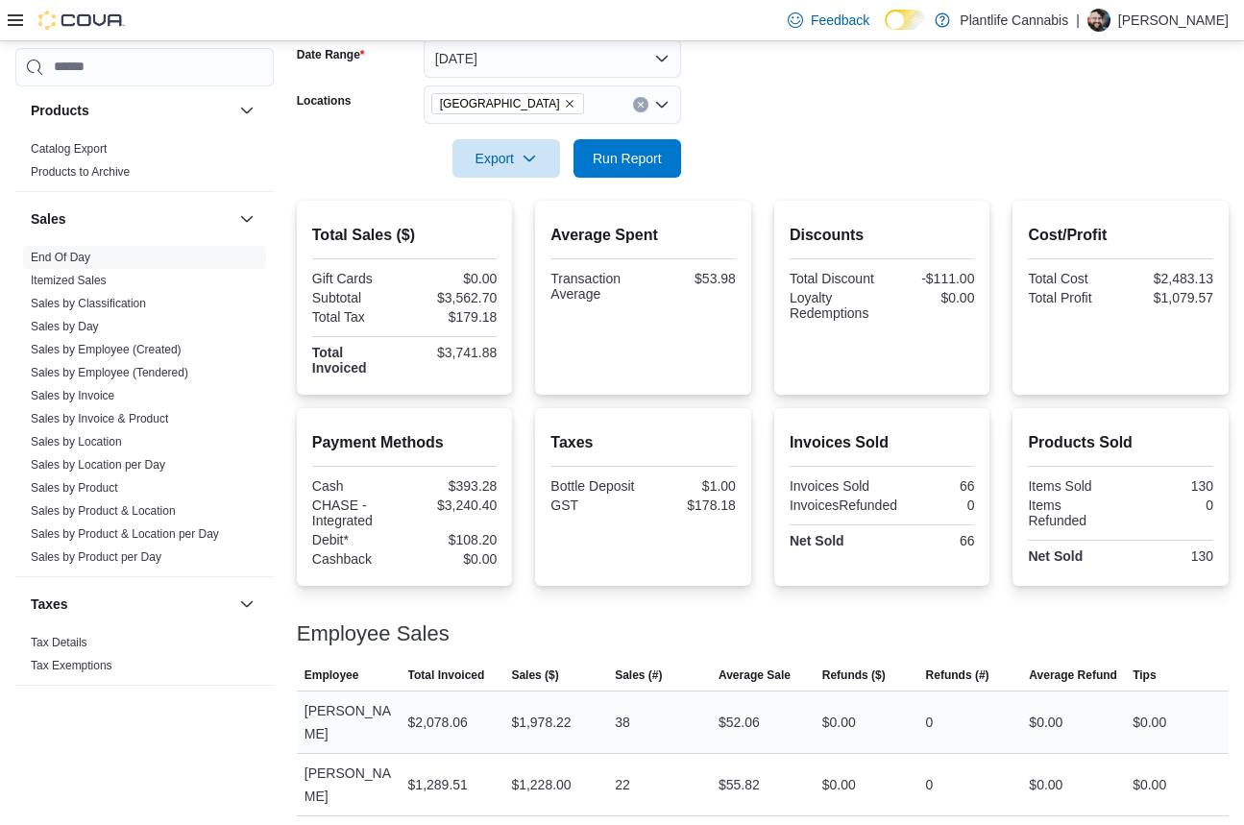
click at [529, 714] on div "$1,978.22" at bounding box center [541, 722] width 60 height 23
copy div "1,978.22"
click at [57, 393] on link "Sales by Invoice" at bounding box center [73, 395] width 84 height 13
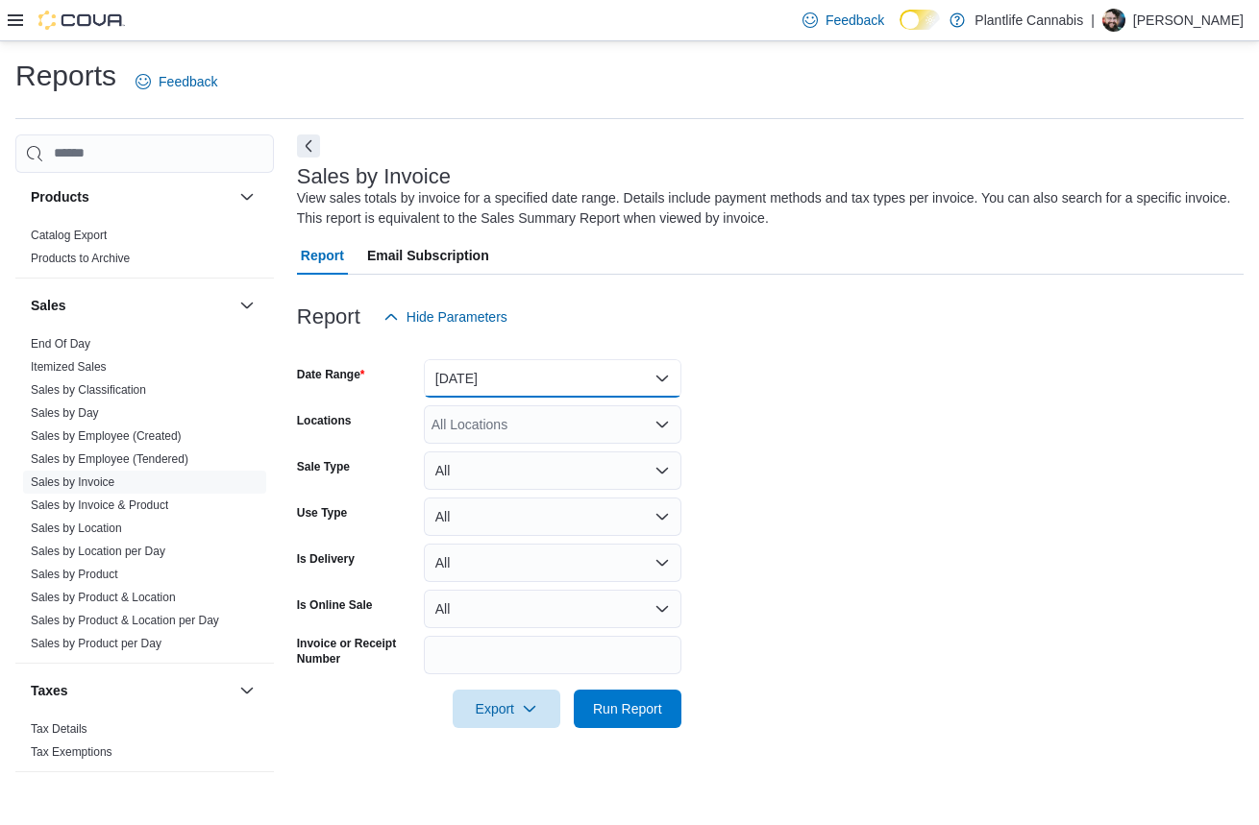
click at [487, 378] on button "[DATE]" at bounding box center [553, 378] width 258 height 38
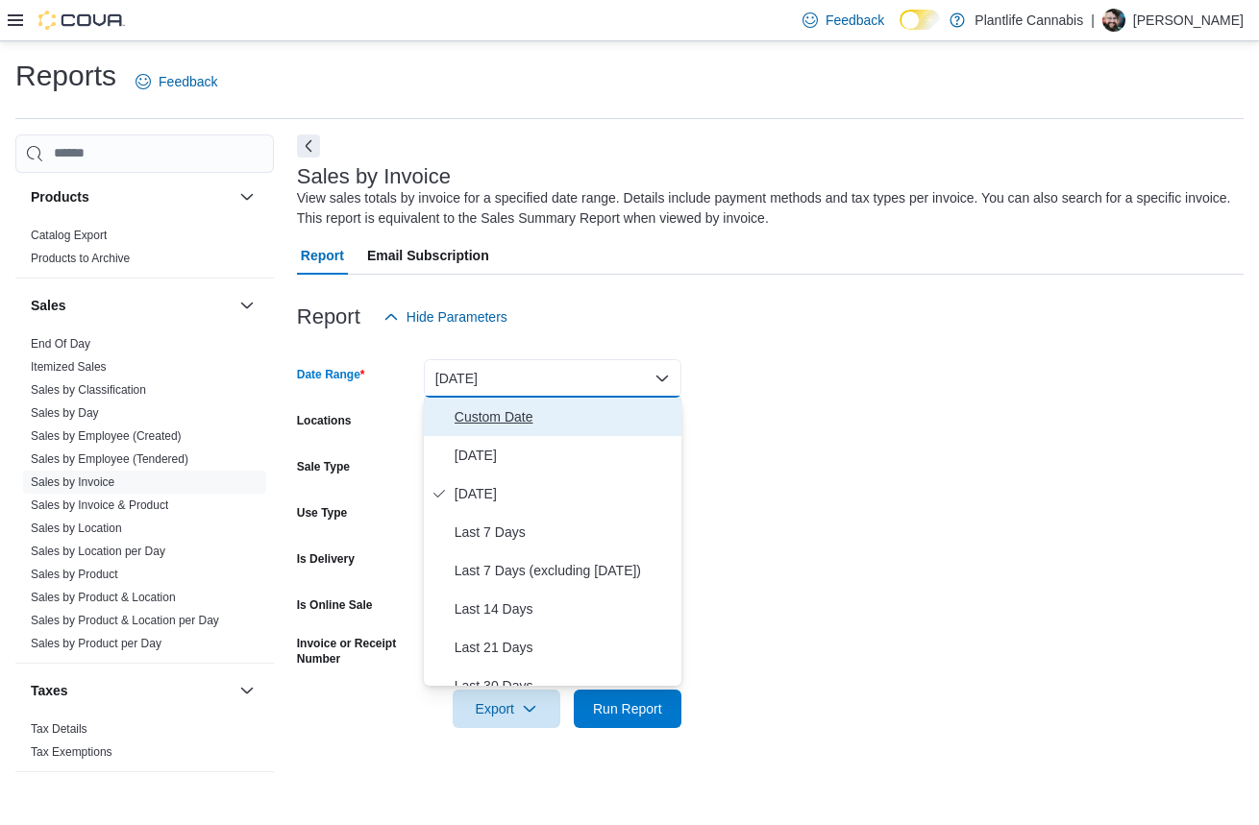
click at [500, 419] on span "Custom Date" at bounding box center [564, 417] width 219 height 23
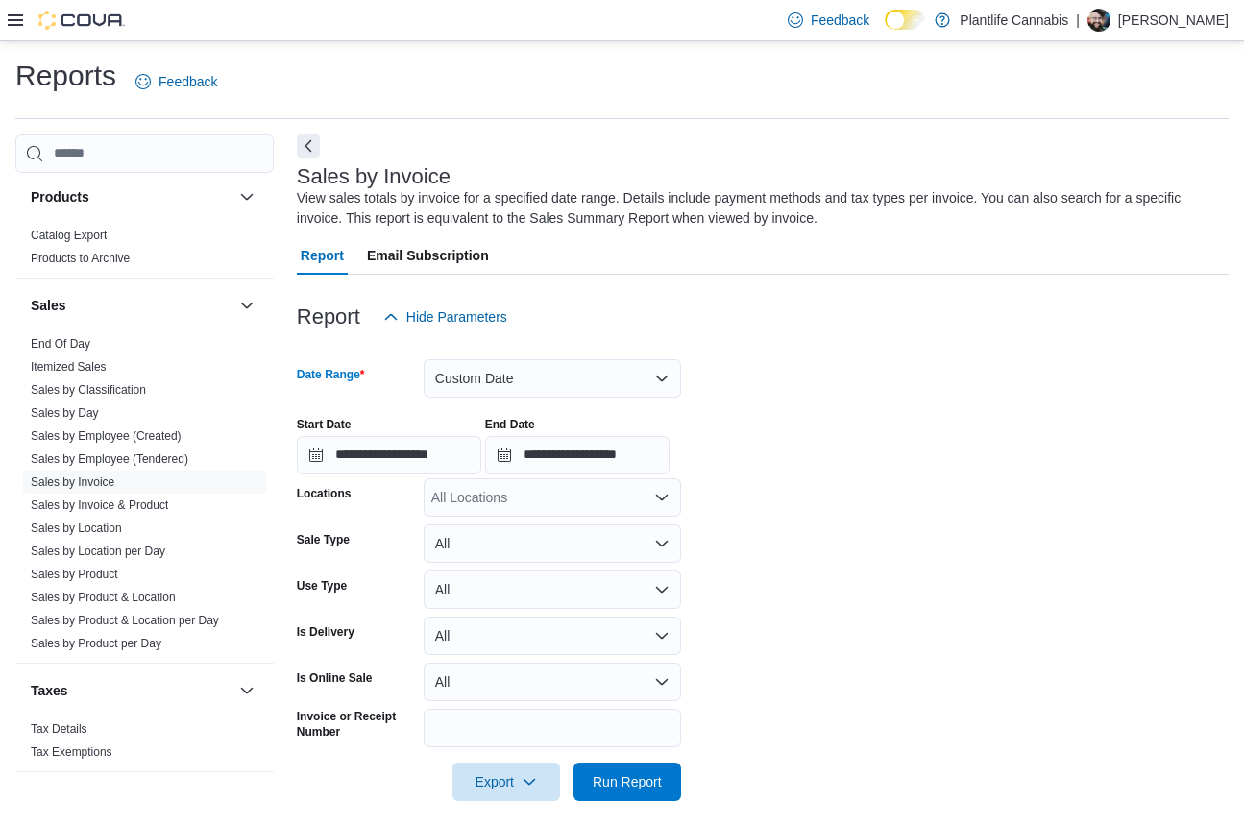
click at [483, 505] on div "All Locations" at bounding box center [553, 498] width 258 height 38
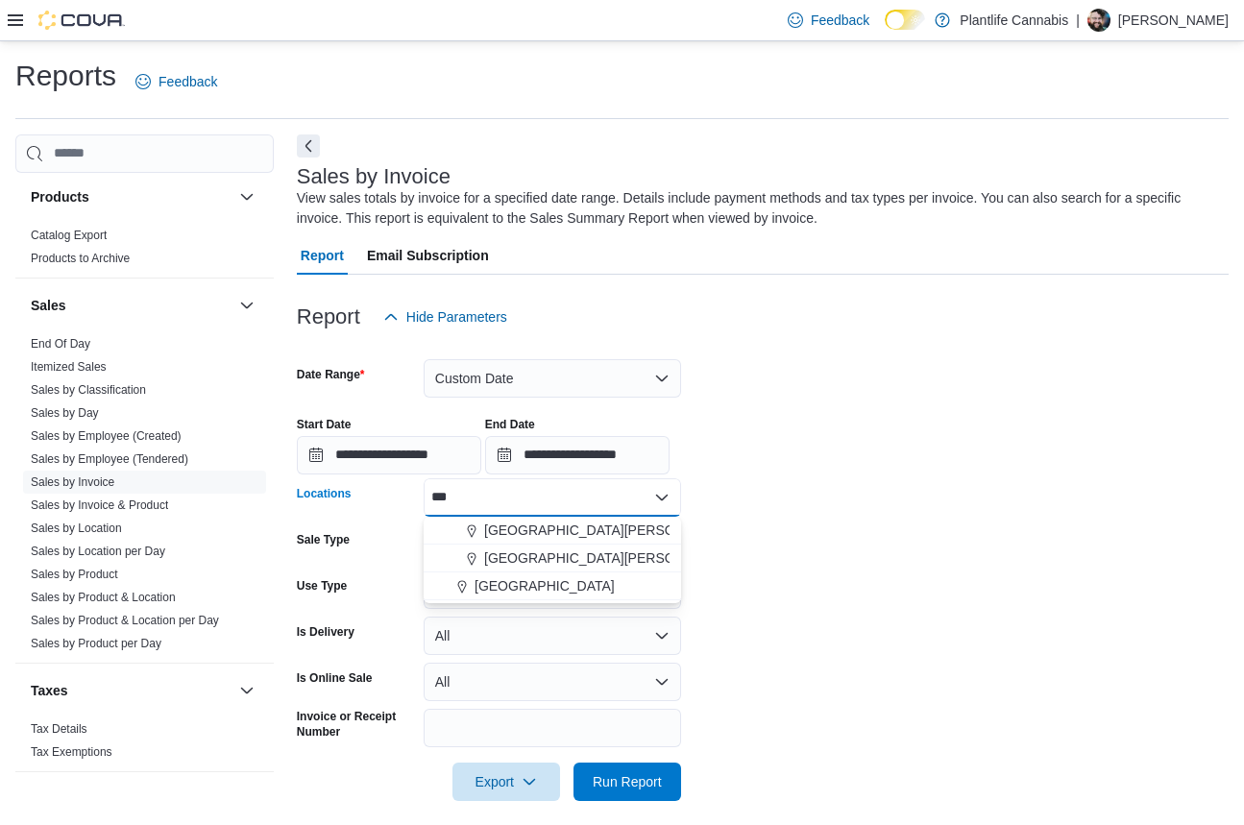
type input "***"
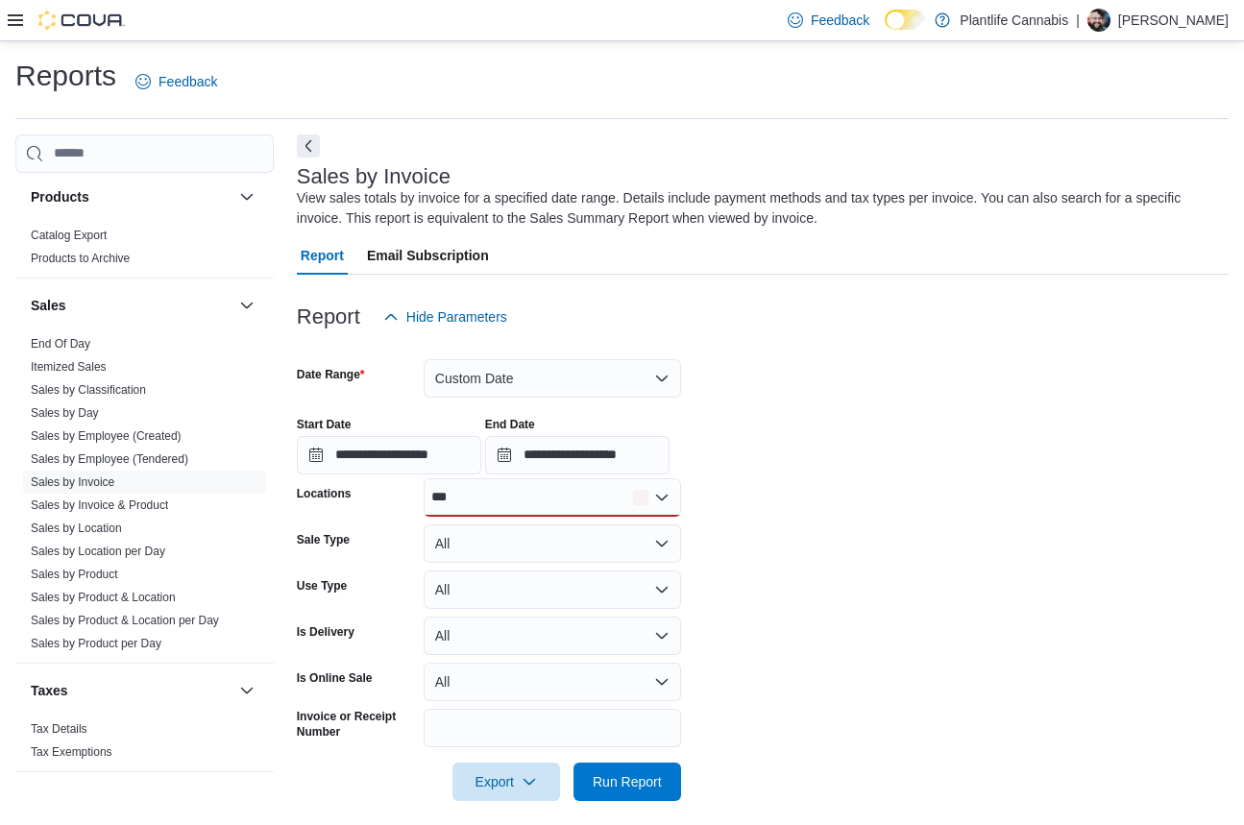
click at [803, 556] on form "**********" at bounding box center [763, 568] width 932 height 465
click at [578, 499] on div "***" at bounding box center [553, 498] width 258 height 38
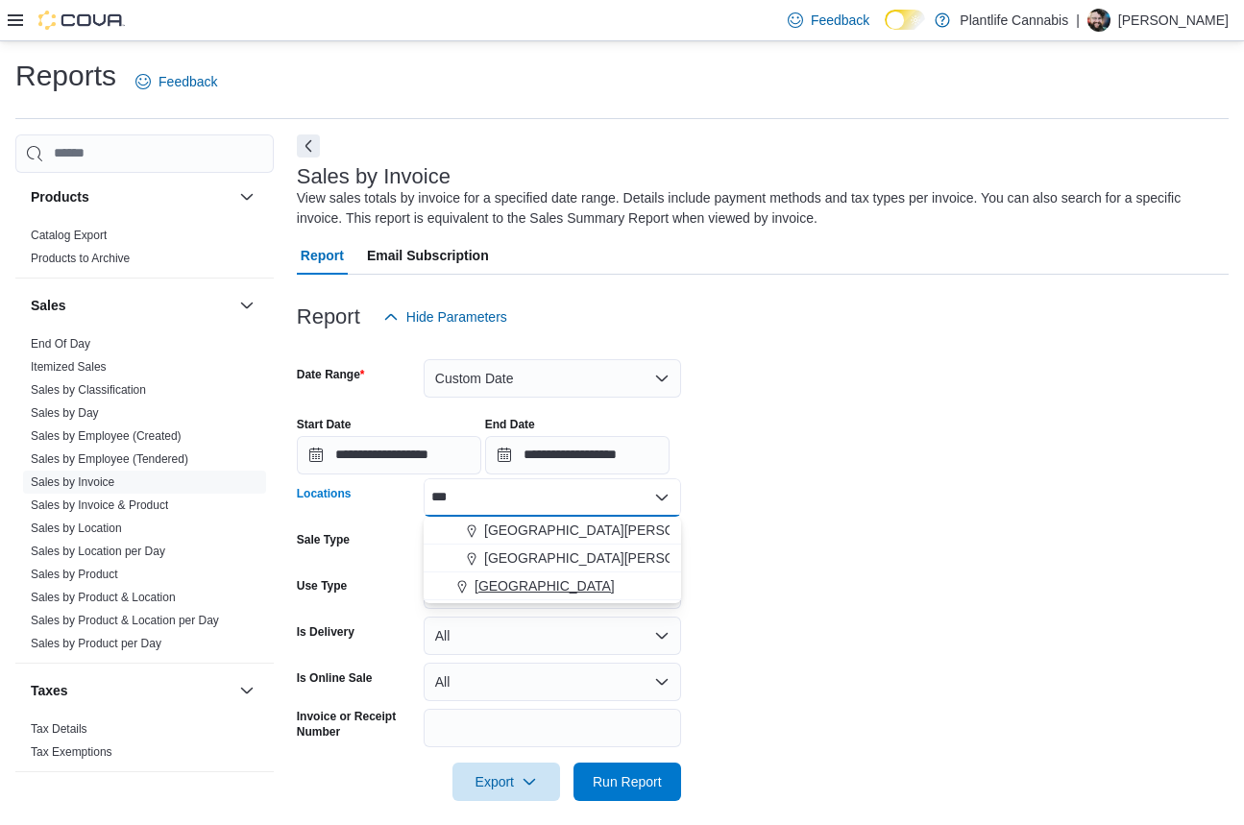
click at [571, 584] on span "[GEOGRAPHIC_DATA]" at bounding box center [545, 586] width 140 height 19
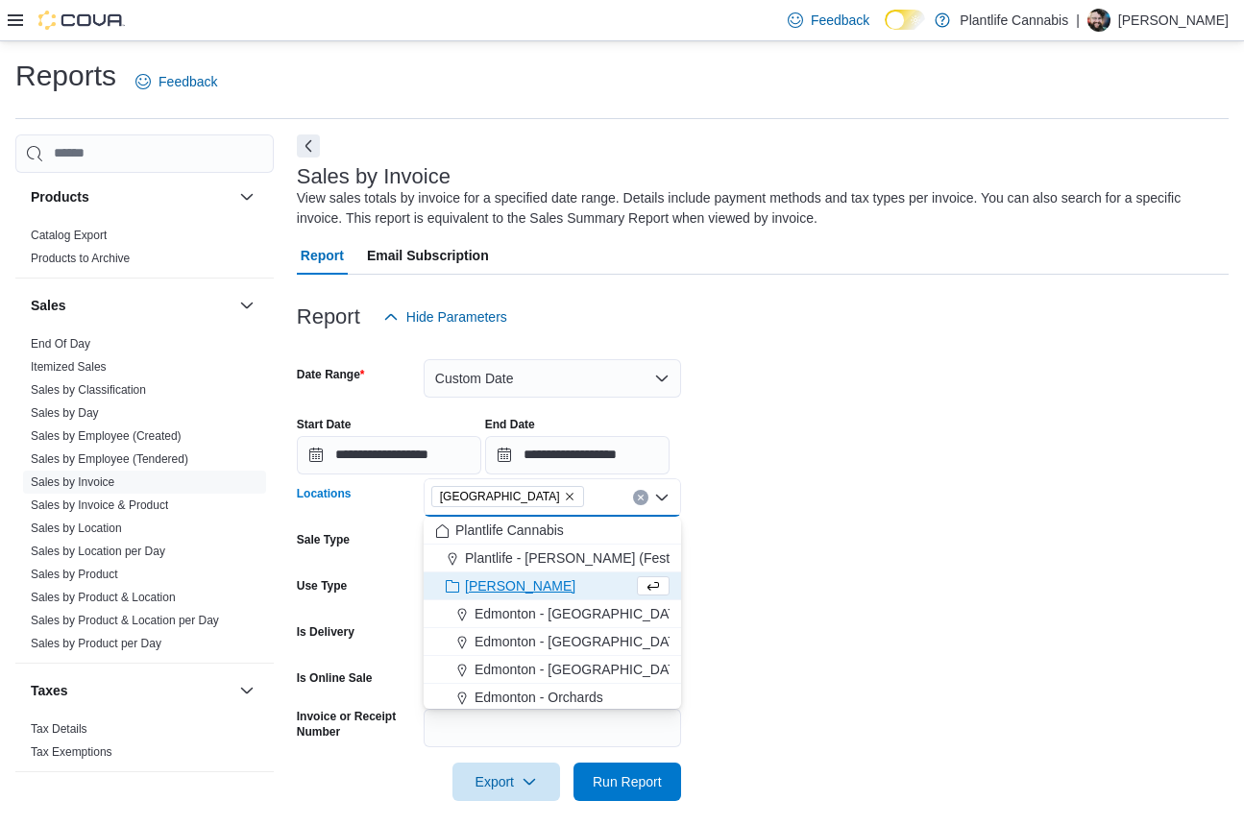
click at [775, 529] on form "**********" at bounding box center [763, 568] width 932 height 465
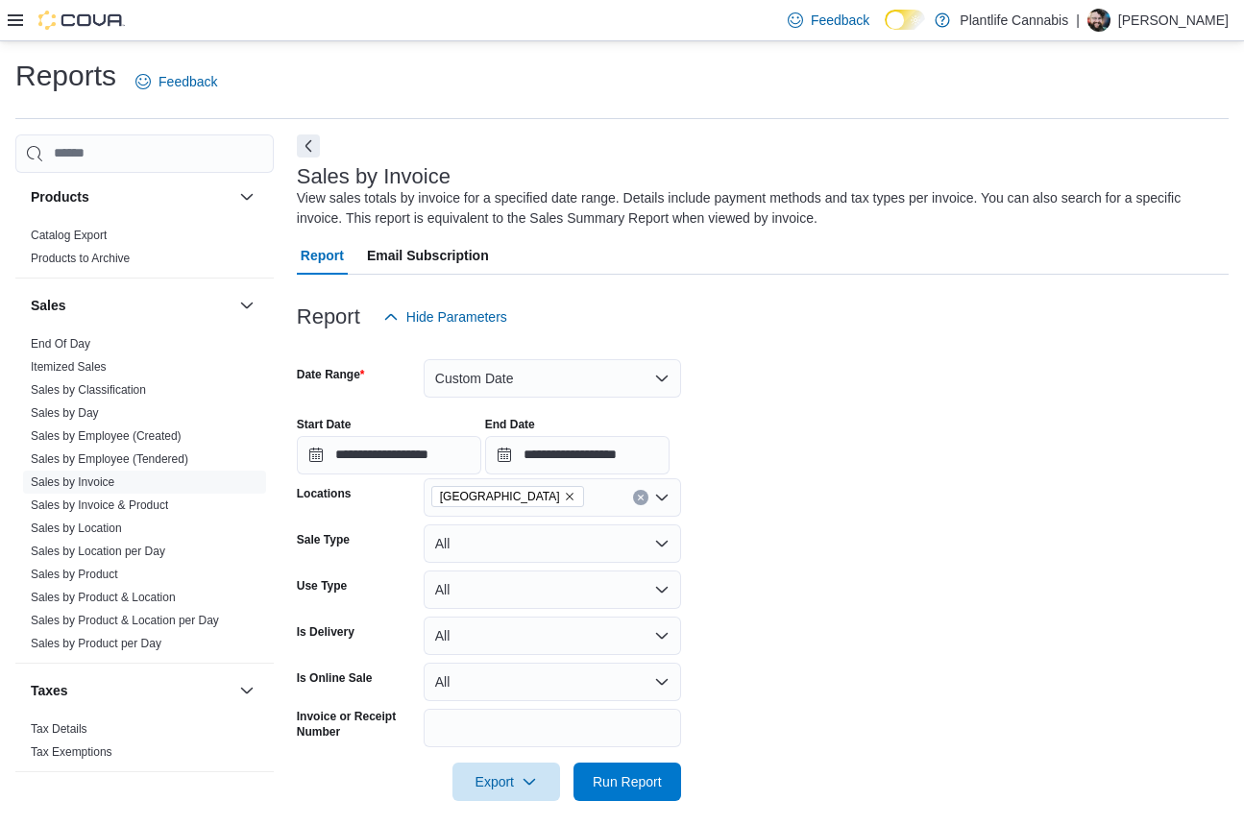
scroll to position [14, 0]
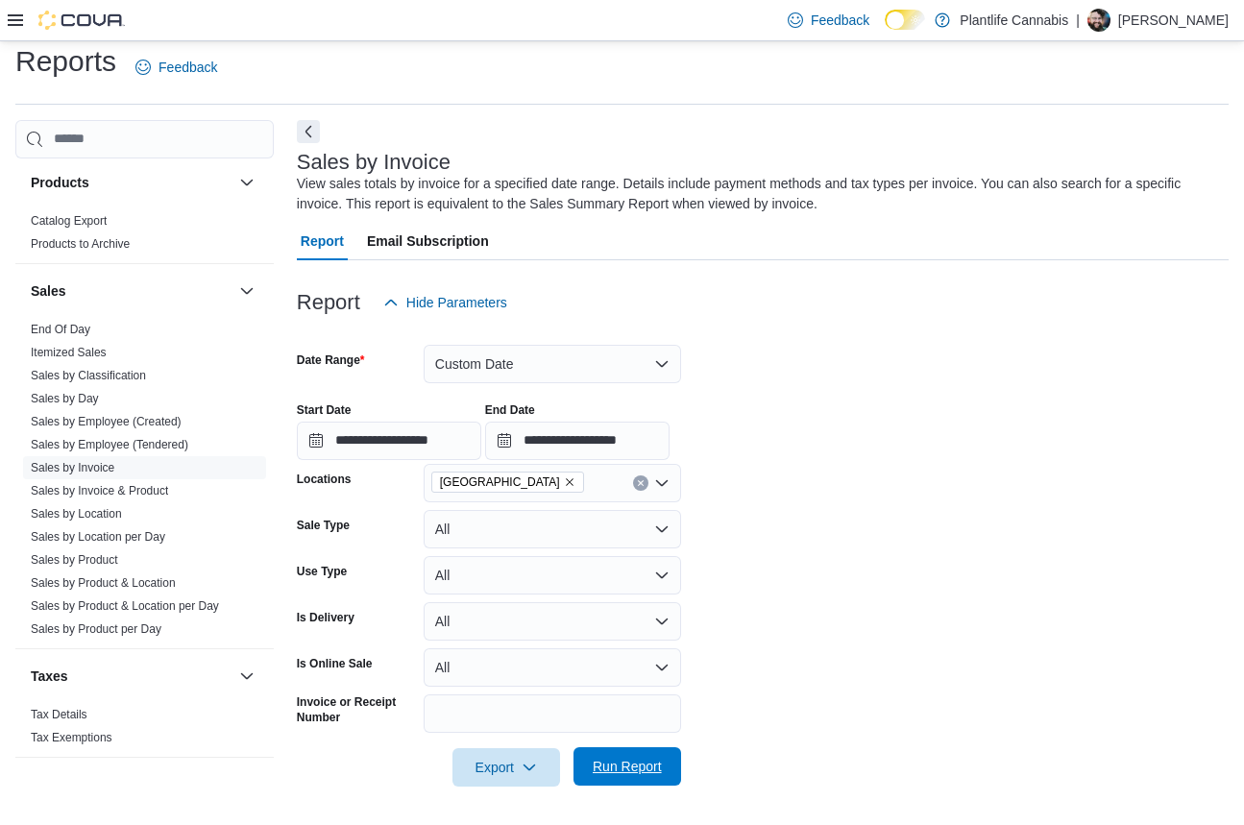
click at [637, 772] on span "Run Report" at bounding box center [627, 766] width 69 height 19
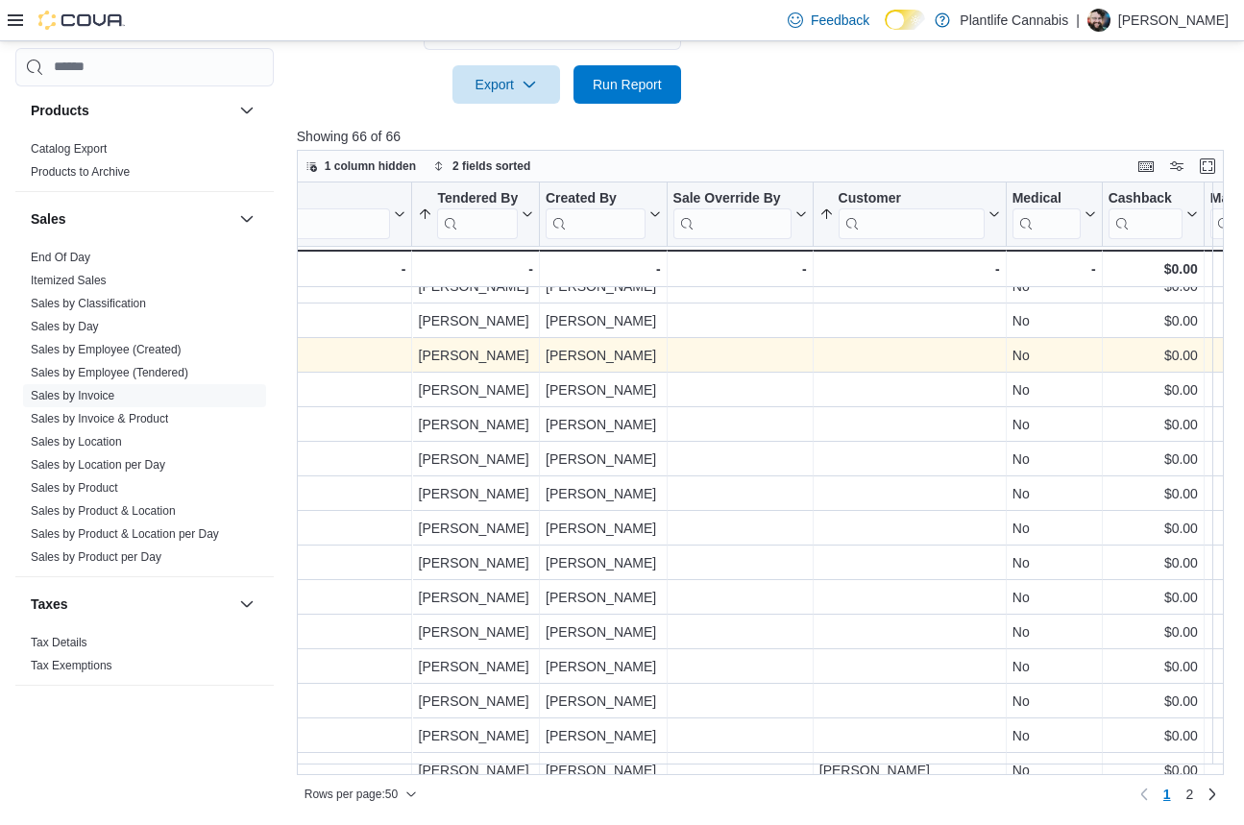
scroll to position [221, 2439]
